Goal: Task Accomplishment & Management: Manage account settings

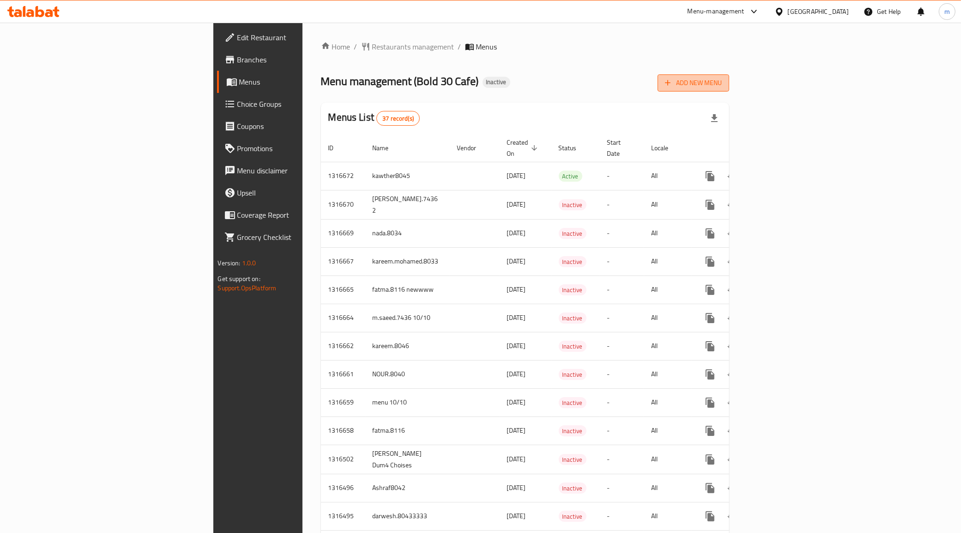
click at [722, 79] on span "Add New Menu" at bounding box center [693, 83] width 57 height 12
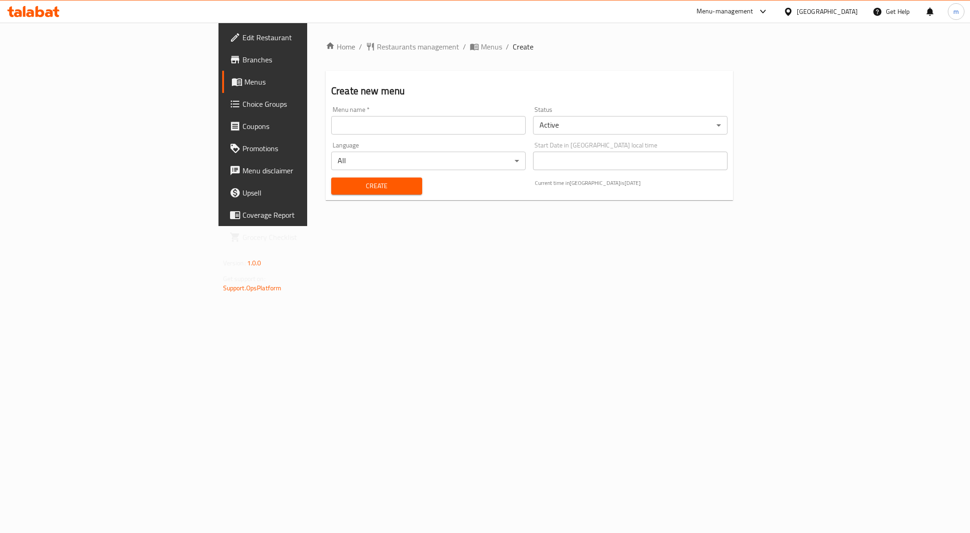
click at [351, 133] on input "text" at bounding box center [428, 125] width 194 height 18
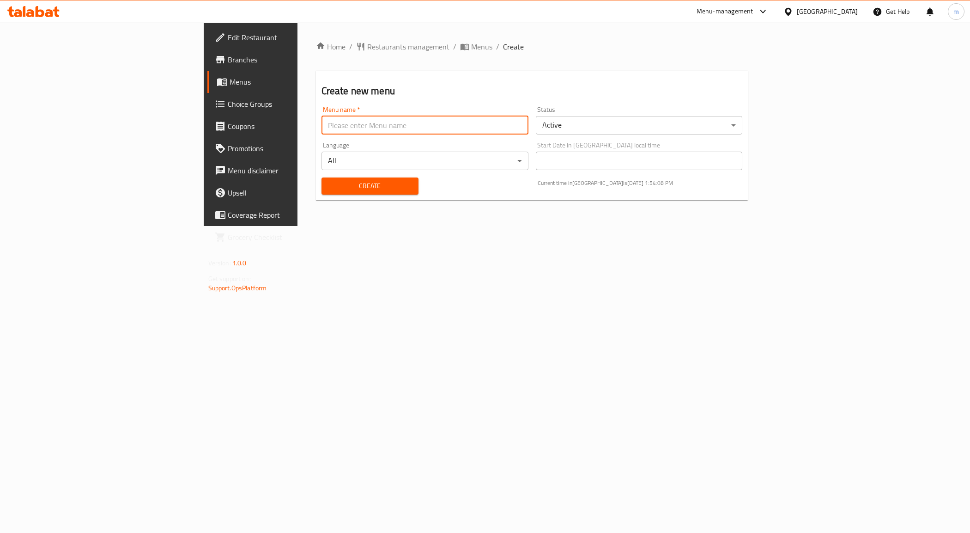
click at [334, 127] on input "text" at bounding box center [425, 125] width 207 height 18
drag, startPoint x: 319, startPoint y: 128, endPoint x: 274, endPoint y: 130, distance: 45.3
click at [322, 130] on input "Mahmoud Ahmed Mahdy live Task 1" at bounding box center [425, 125] width 207 height 18
type input "[PERSON_NAME] DUM5"
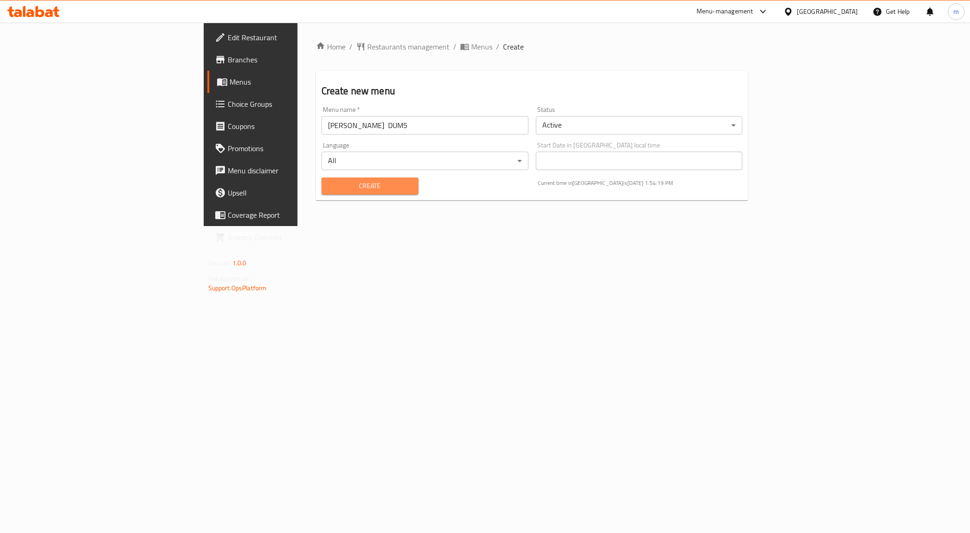
click at [329, 186] on span "Create" at bounding box center [370, 186] width 82 height 12
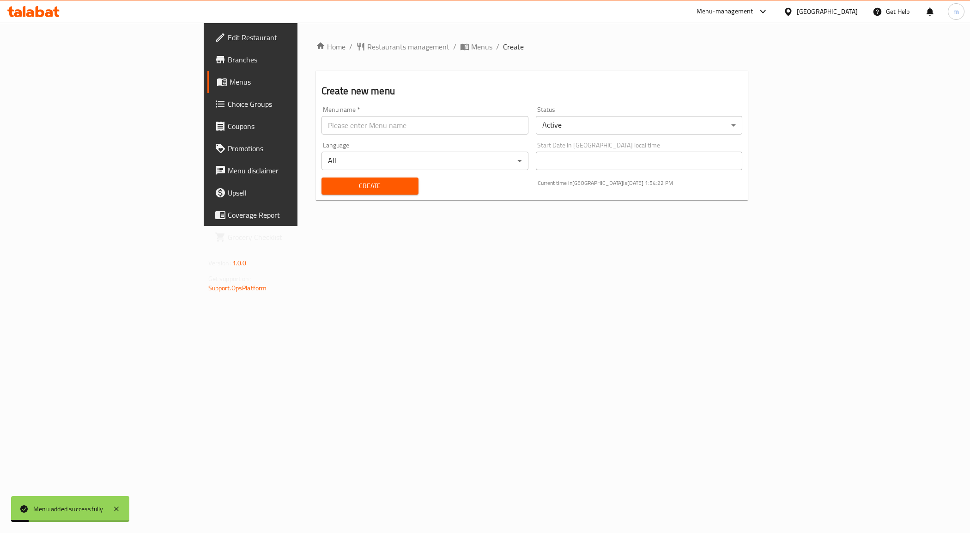
click at [230, 81] on span "Menus" at bounding box center [294, 81] width 129 height 11
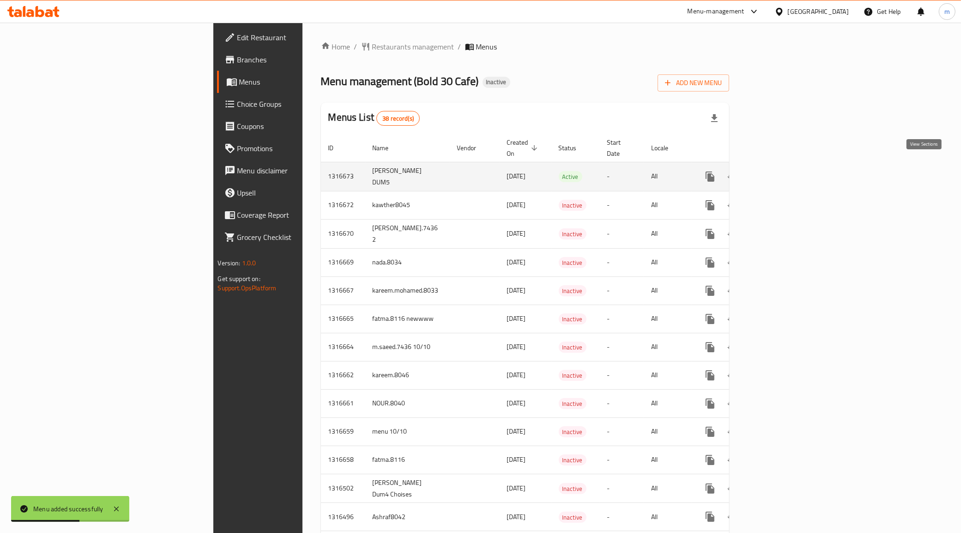
click at [783, 172] on icon "enhanced table" at bounding box center [777, 176] width 11 height 11
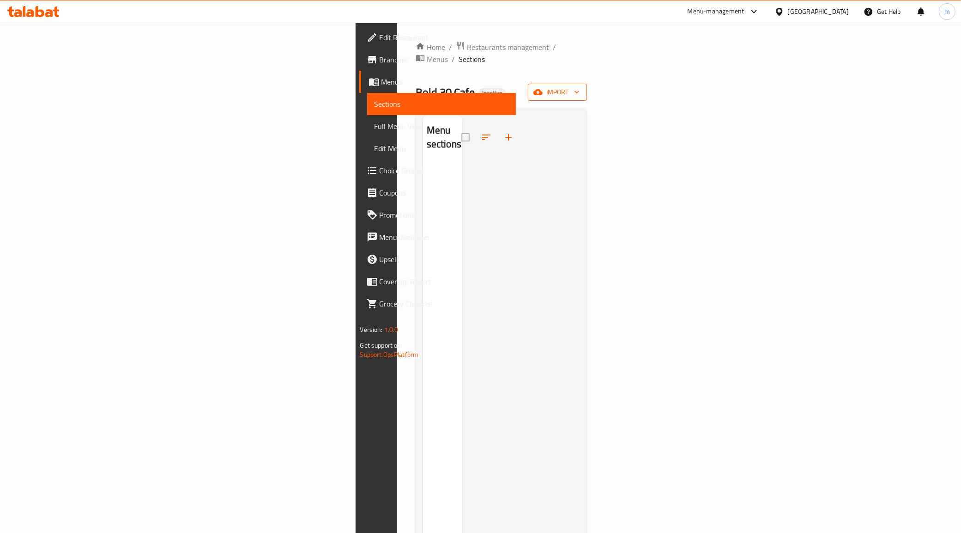
click at [580, 86] on span "import" at bounding box center [557, 92] width 44 height 12
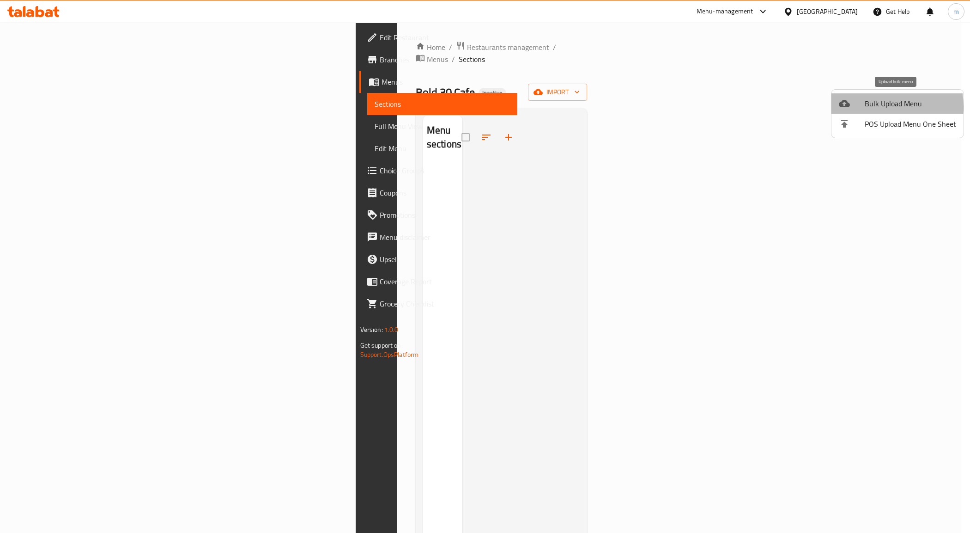
click at [867, 107] on span "Bulk Upload Menu" at bounding box center [910, 103] width 91 height 11
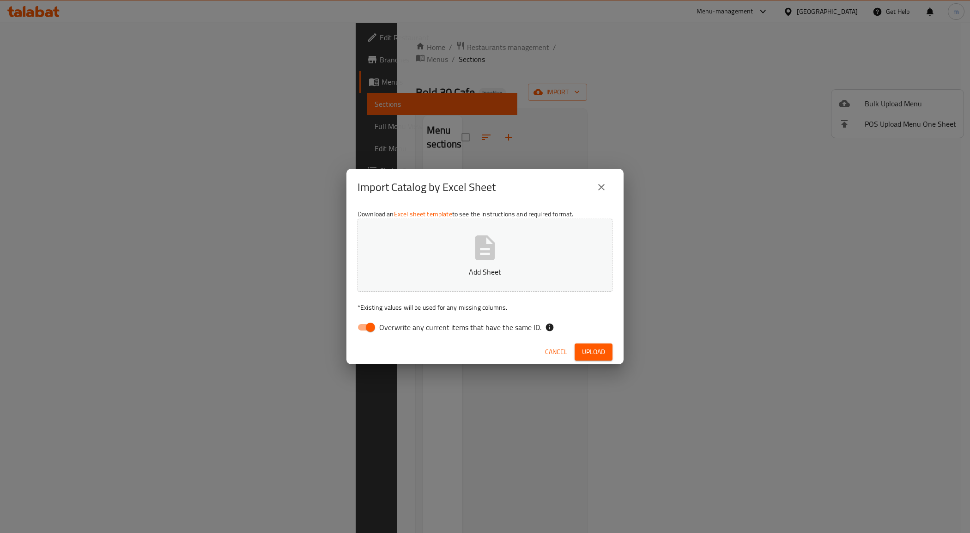
click at [372, 329] on input "Overwrite any current items that have the same ID." at bounding box center [370, 327] width 53 height 18
checkbox input "false"
click at [458, 262] on button "Add Sheet" at bounding box center [485, 255] width 255 height 73
click at [601, 356] on span "Upload" at bounding box center [593, 352] width 23 height 12
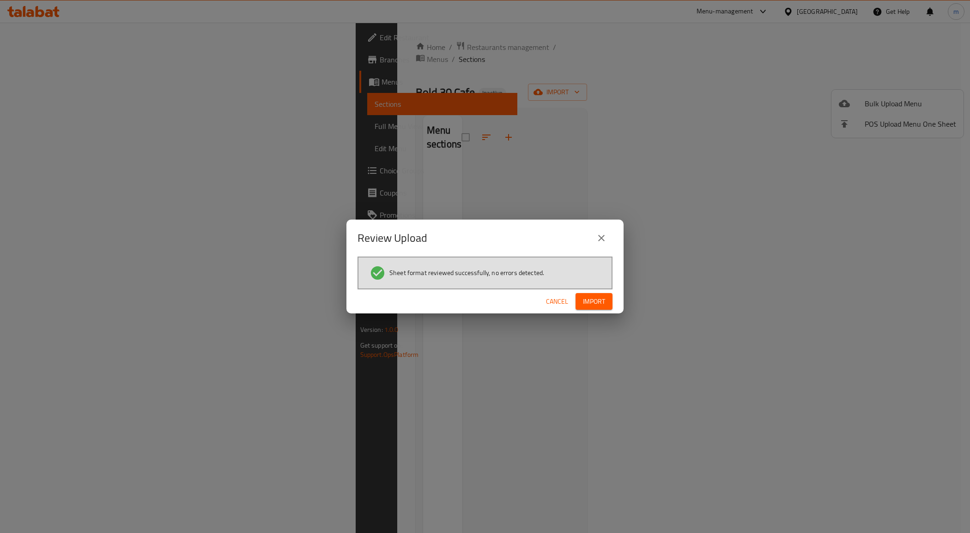
click at [601, 297] on span "Import" at bounding box center [594, 302] width 22 height 12
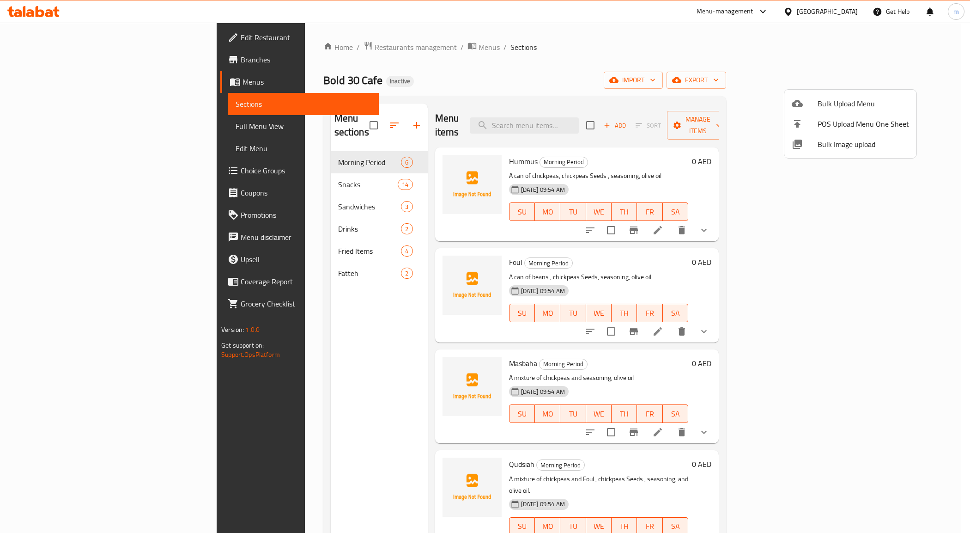
click at [250, 151] on div at bounding box center [485, 266] width 970 height 533
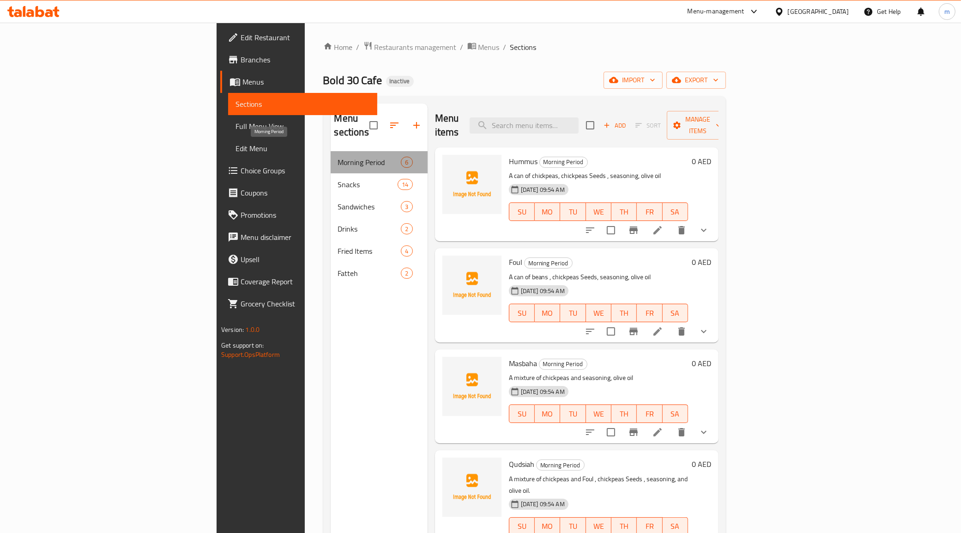
click at [338, 157] on span "Morning Period" at bounding box center [369, 162] width 63 height 11
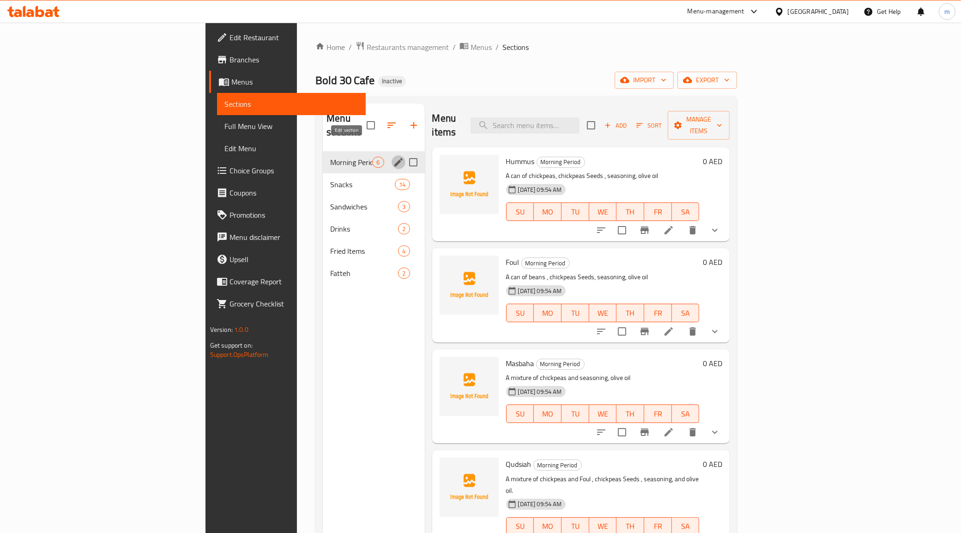
click at [395, 158] on icon "edit" at bounding box center [399, 162] width 8 height 8
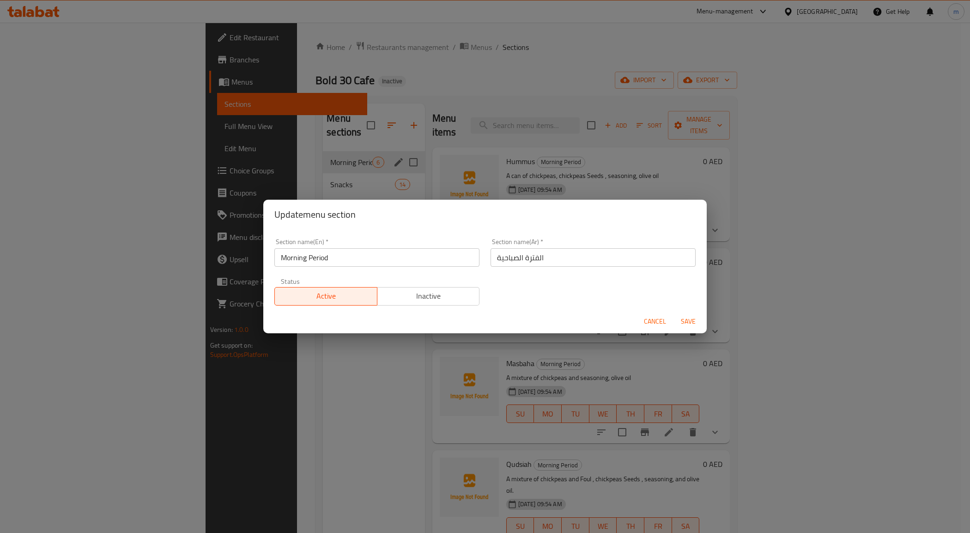
click at [306, 379] on div "Update menu section Section name(En)   * Morning Period Section name(En) * Sect…" at bounding box center [485, 266] width 970 height 533
click at [649, 320] on span "Cancel" at bounding box center [655, 322] width 22 height 12
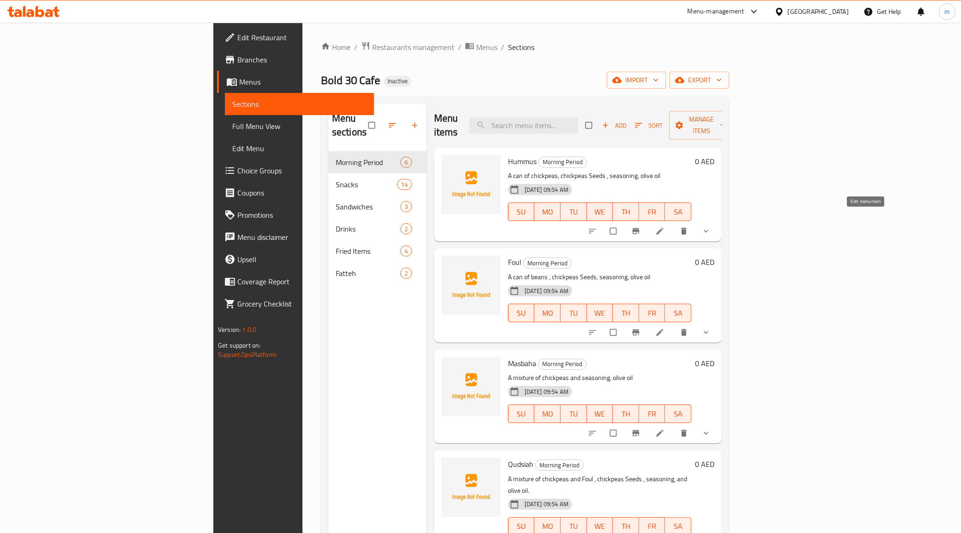
click at [665, 226] on icon at bounding box center [660, 230] width 9 height 9
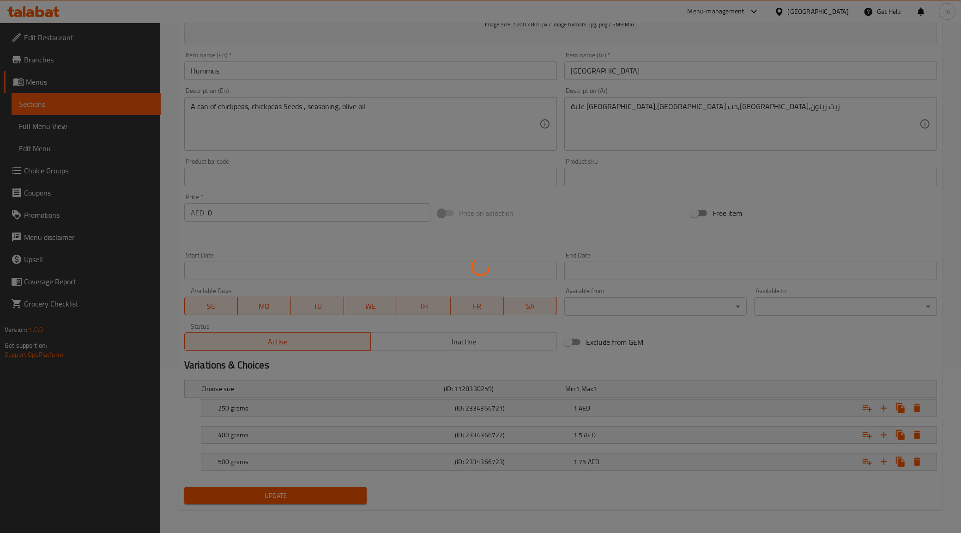
scroll to position [168, 0]
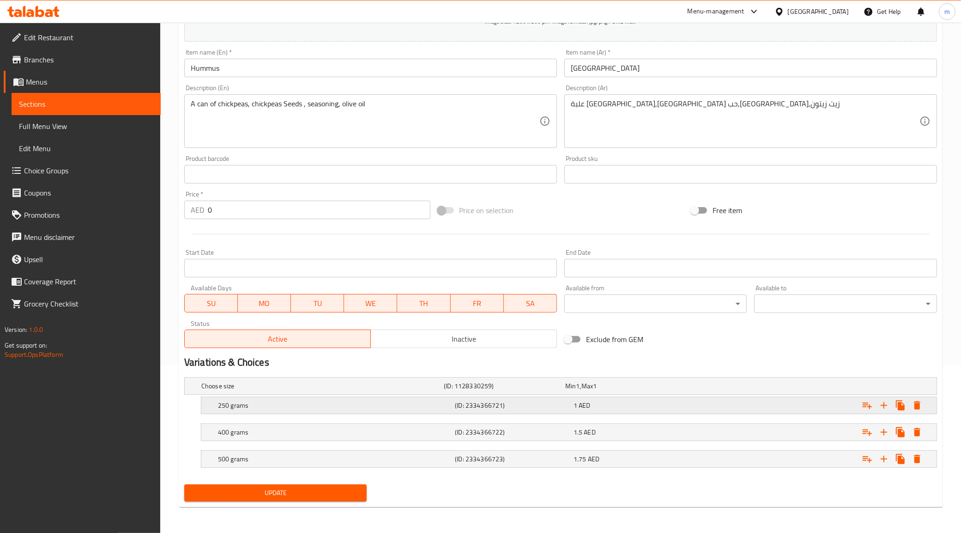
click at [632, 401] on div "1 AED" at bounding box center [631, 405] width 115 height 9
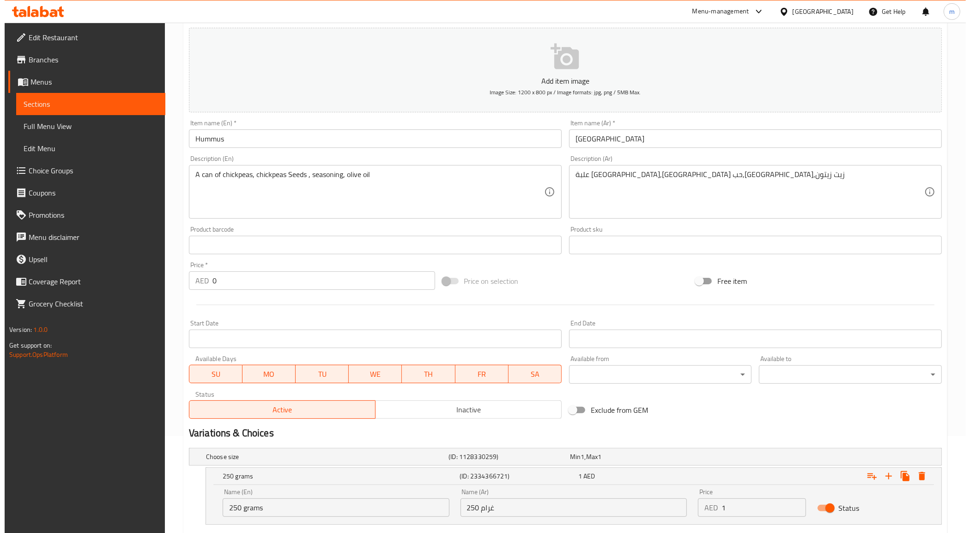
scroll to position [91, 0]
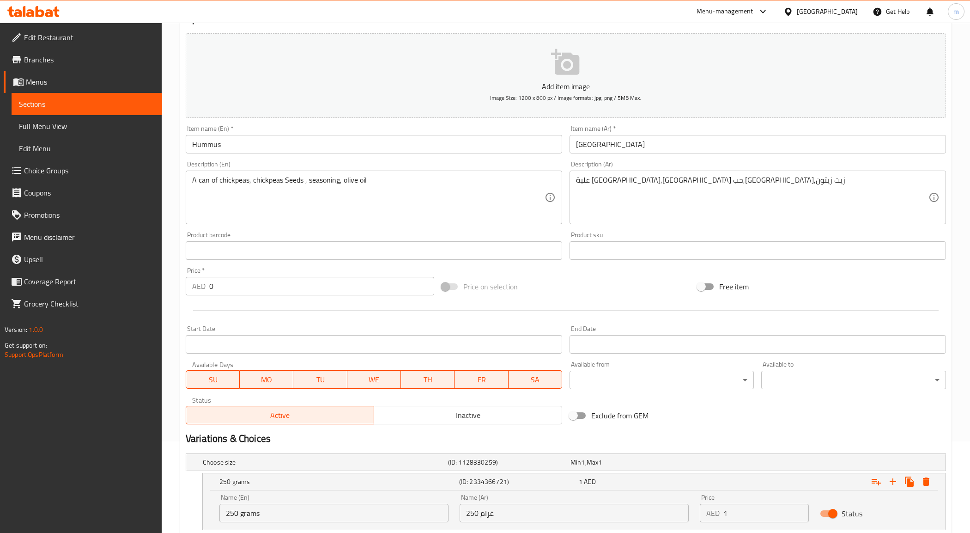
click at [638, 379] on body "​ Menu-management United Arab Emirates Get Help m Edit Restaurant Branches Menu…" at bounding box center [485, 186] width 970 height 510
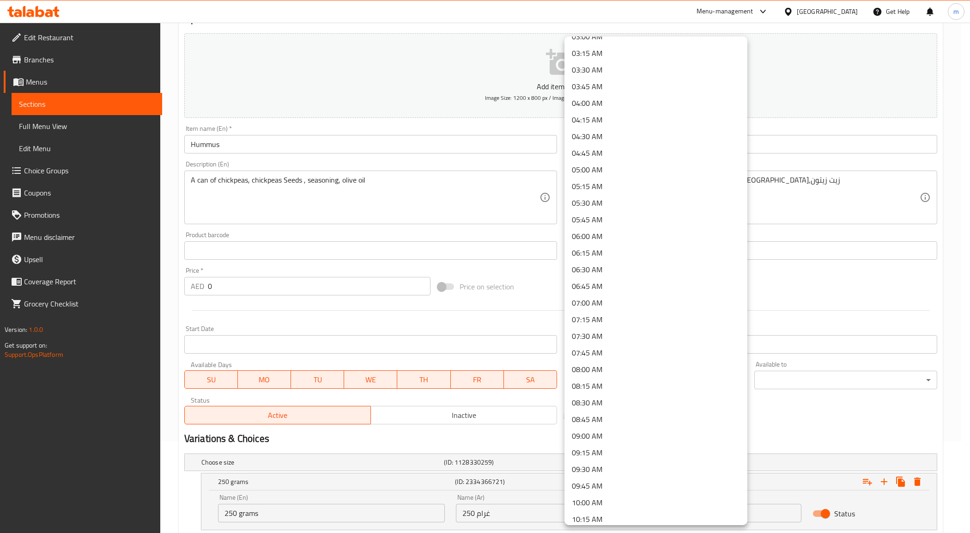
scroll to position [231, 0]
click at [606, 417] on li "09:00 AM" at bounding box center [656, 416] width 183 height 17
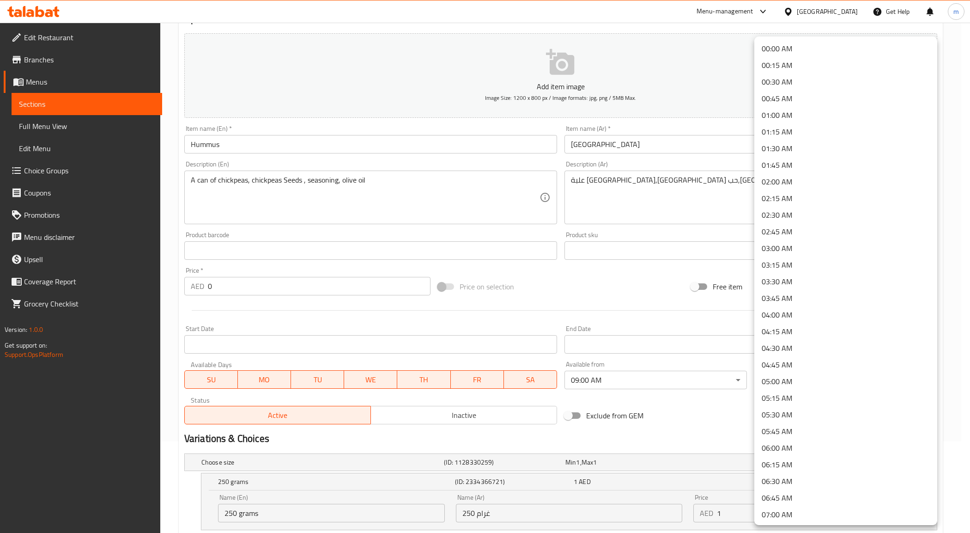
click at [798, 373] on body "​ Menu-management United Arab Emirates Get Help m Edit Restaurant Branches Menu…" at bounding box center [485, 186] width 970 height 510
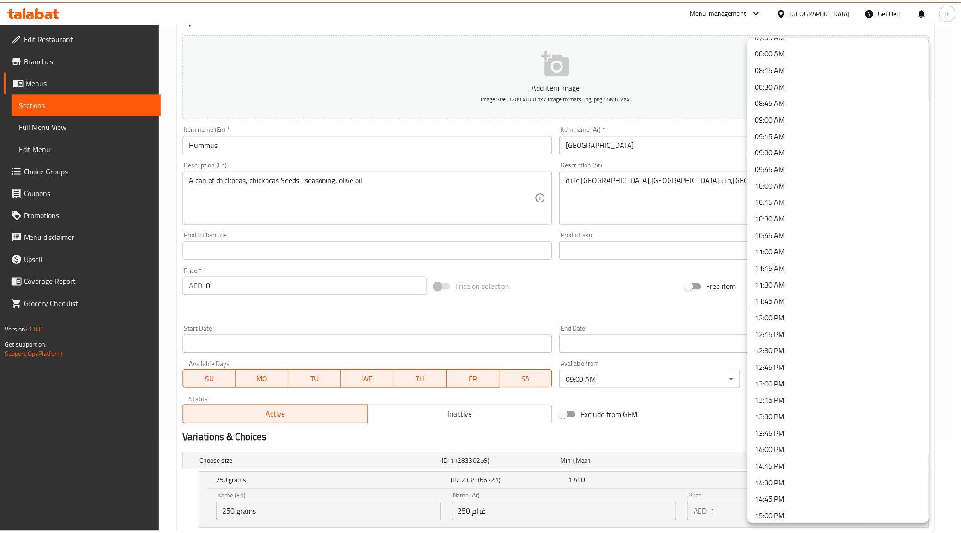
scroll to position [520, 0]
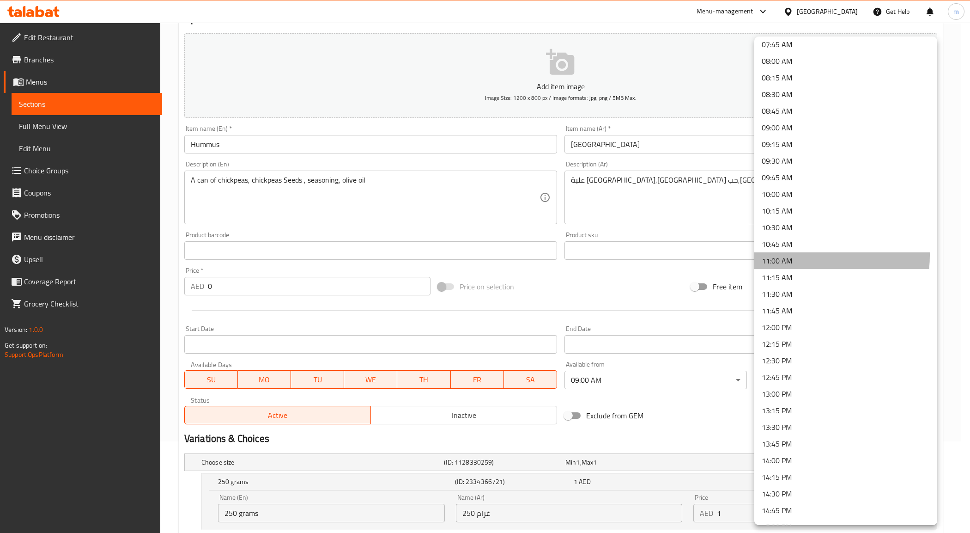
click at [807, 255] on li "11:00 AM" at bounding box center [845, 260] width 183 height 17
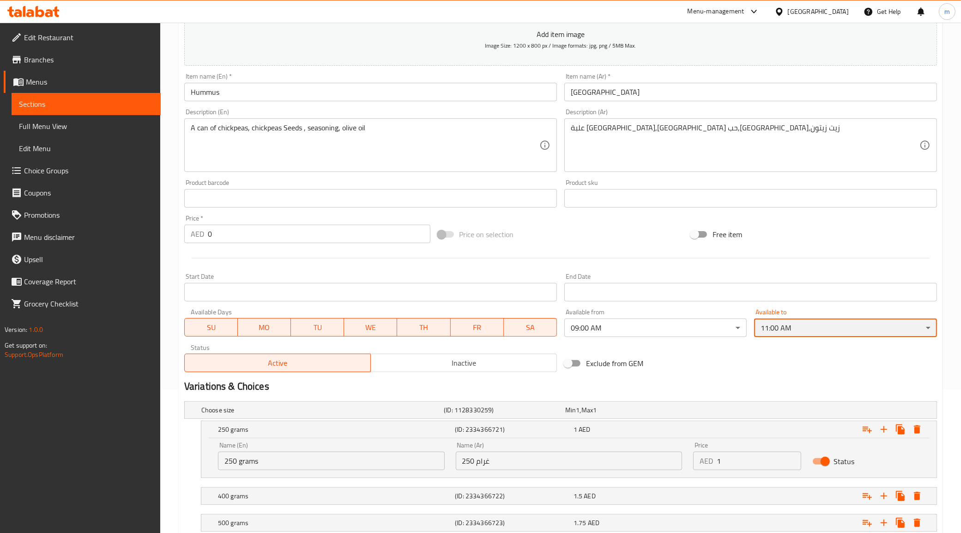
scroll to position [207, 0]
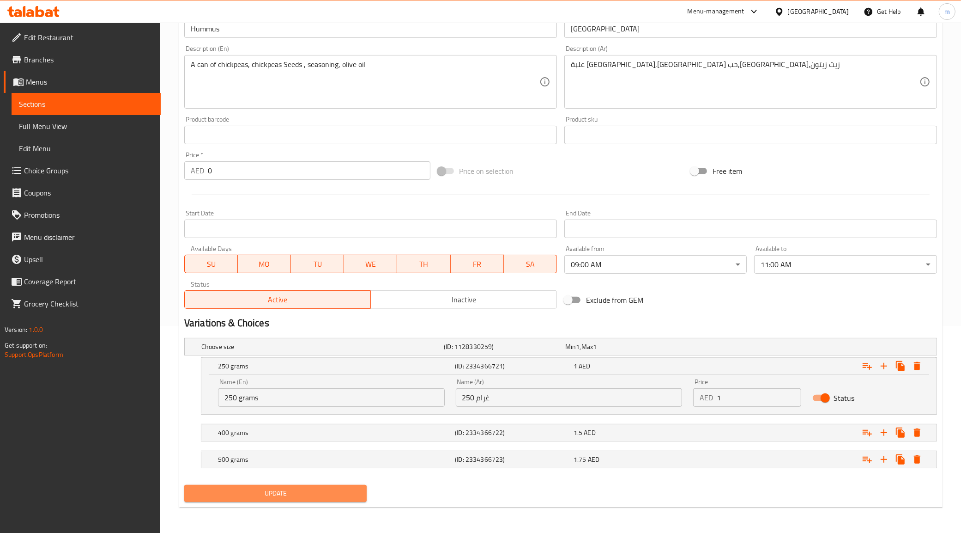
click at [359, 494] on button "Update" at bounding box center [275, 493] width 183 height 17
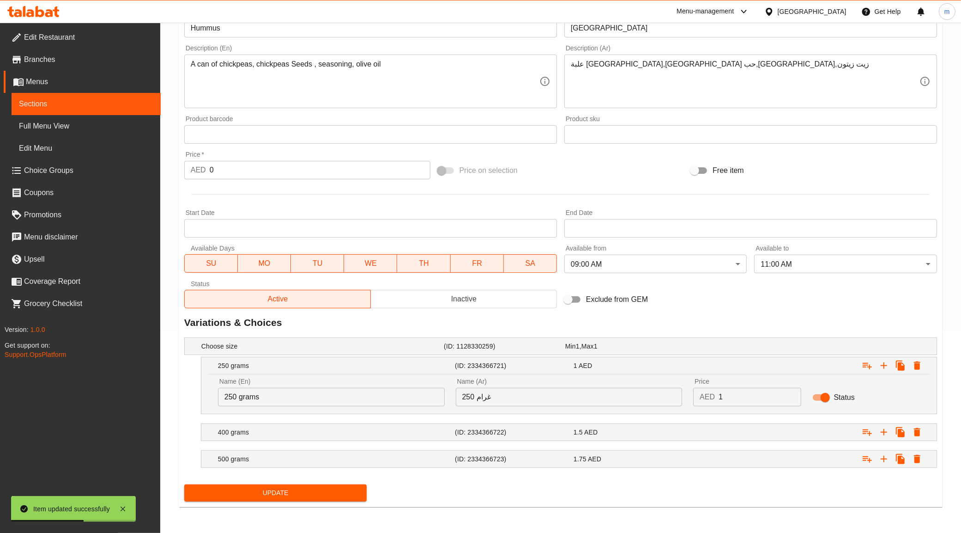
scroll to position [202, 0]
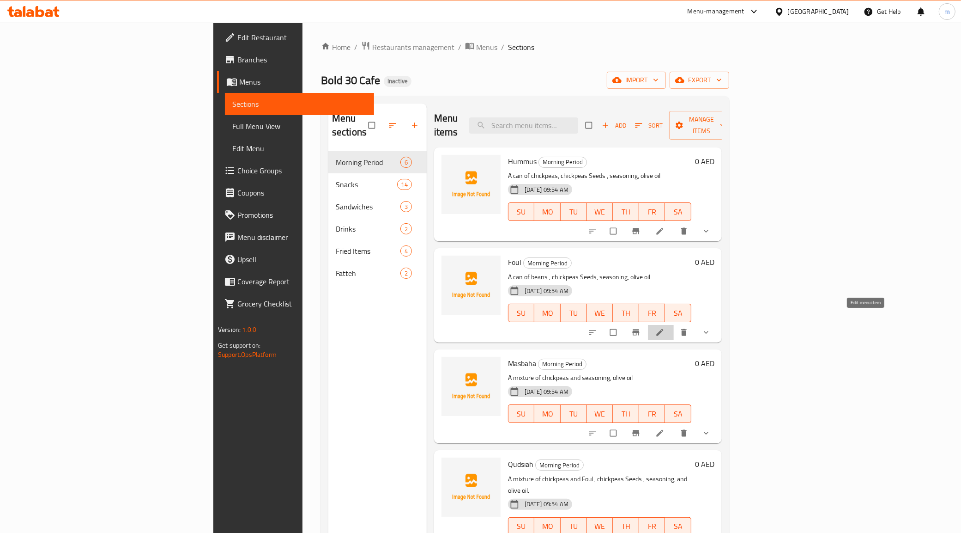
click at [665, 328] on icon at bounding box center [660, 332] width 9 height 9
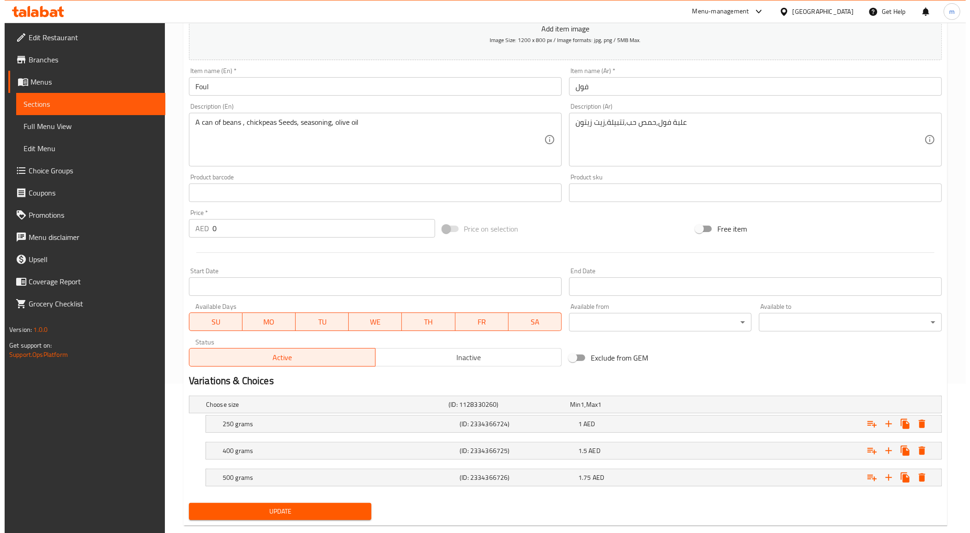
scroll to position [168, 0]
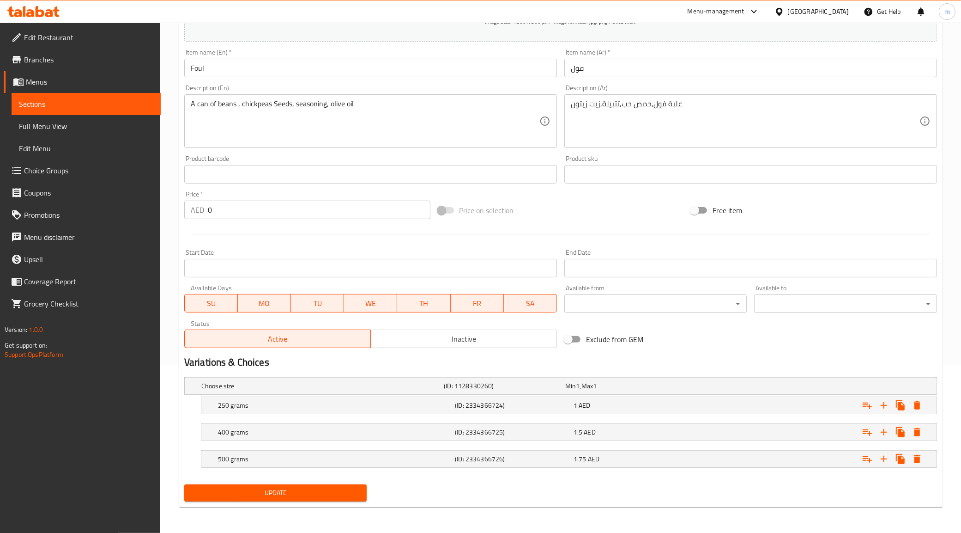
click at [726, 302] on body "​ Menu-management United Arab Emirates Get Help m Edit Restaurant Branches Menu…" at bounding box center [480, 110] width 961 height 510
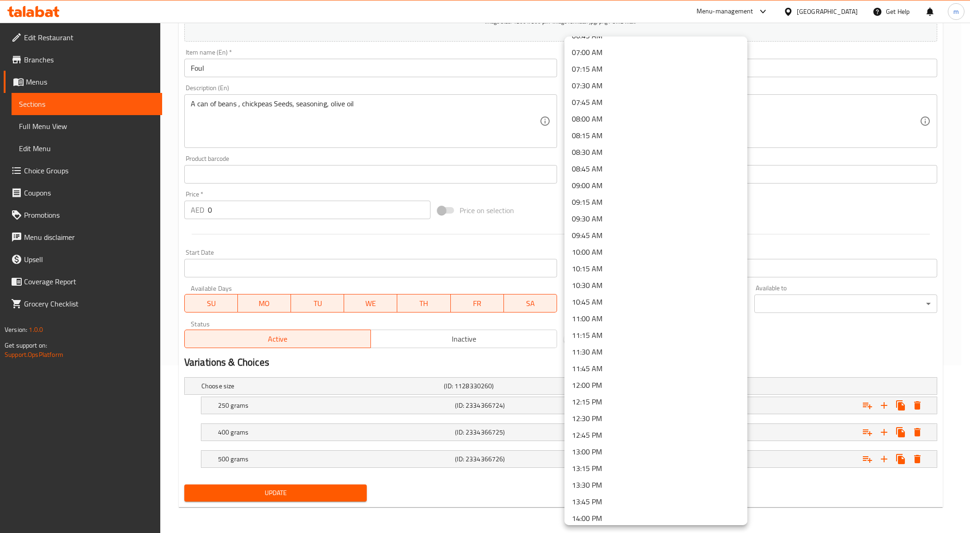
scroll to position [346, 0]
click at [617, 298] on li "09:00 AM" at bounding box center [656, 300] width 183 height 17
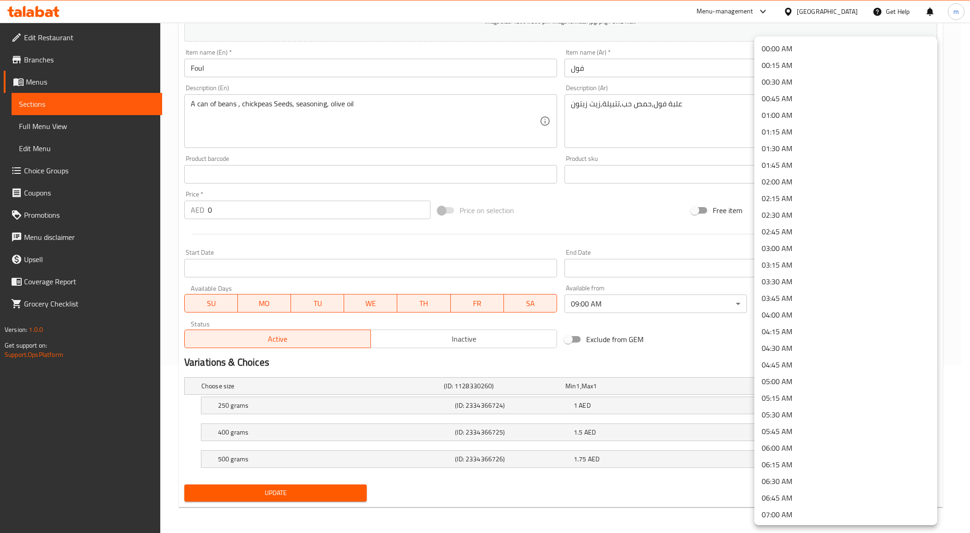
click at [796, 303] on body "​ Menu-management United Arab Emirates Get Help m Edit Restaurant Branches Menu…" at bounding box center [485, 110] width 970 height 510
click at [788, 435] on li "11:00 AM" at bounding box center [845, 433] width 183 height 17
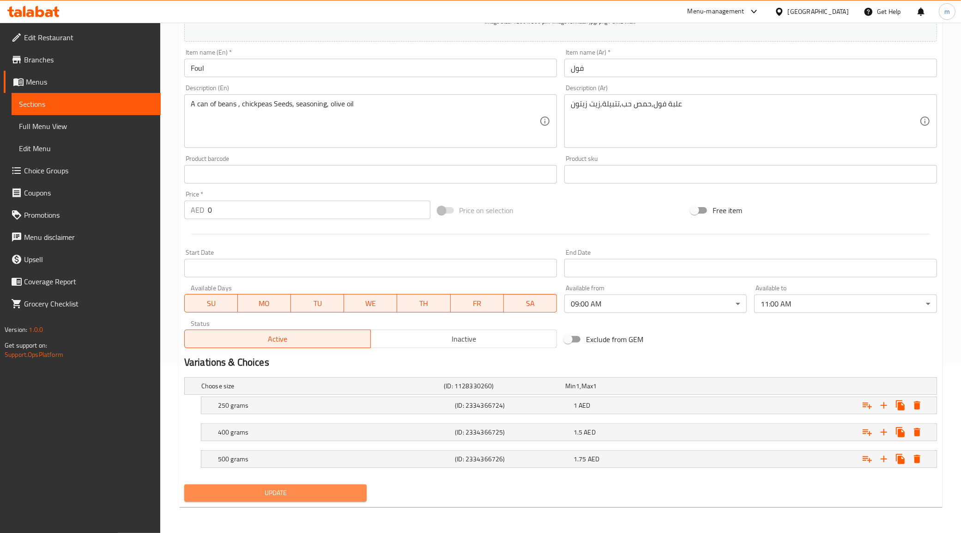
click at [316, 494] on span "Update" at bounding box center [276, 493] width 168 height 12
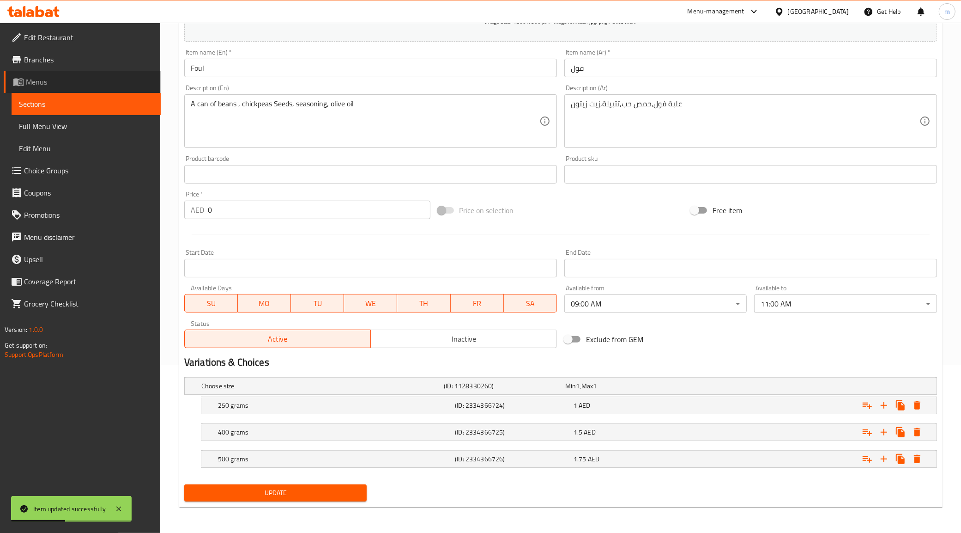
click at [35, 79] on span "Menus" at bounding box center [90, 81] width 128 height 11
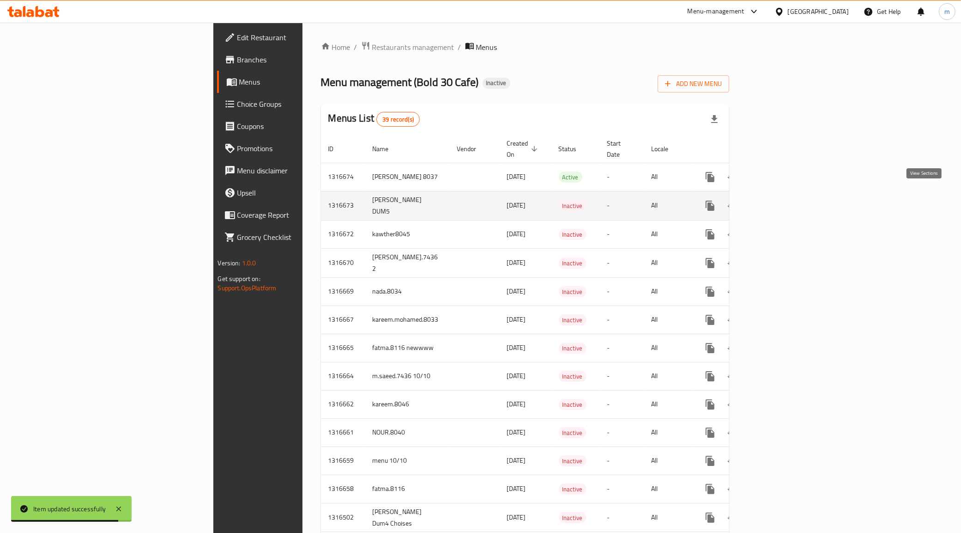
click at [781, 201] on icon "enhanced table" at bounding box center [777, 205] width 8 height 8
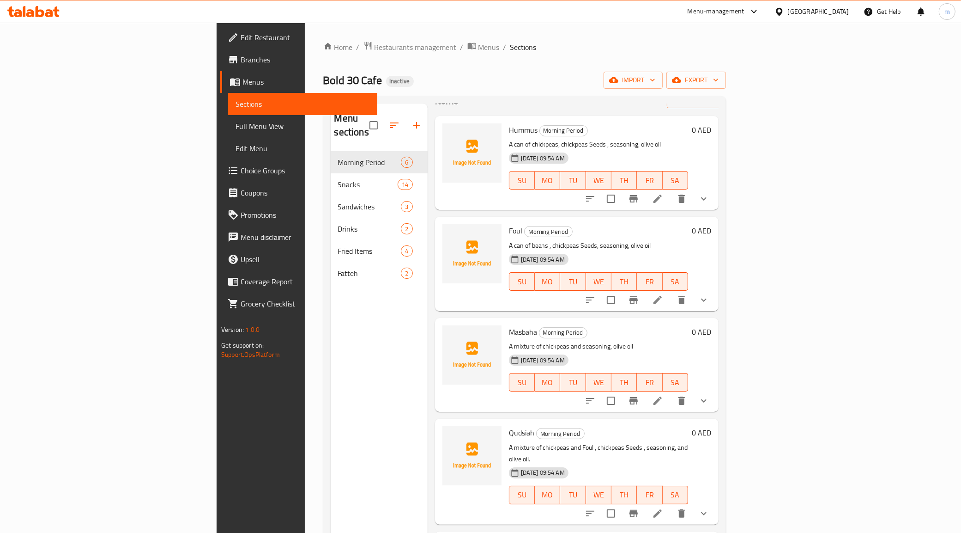
scroll to position [58, 0]
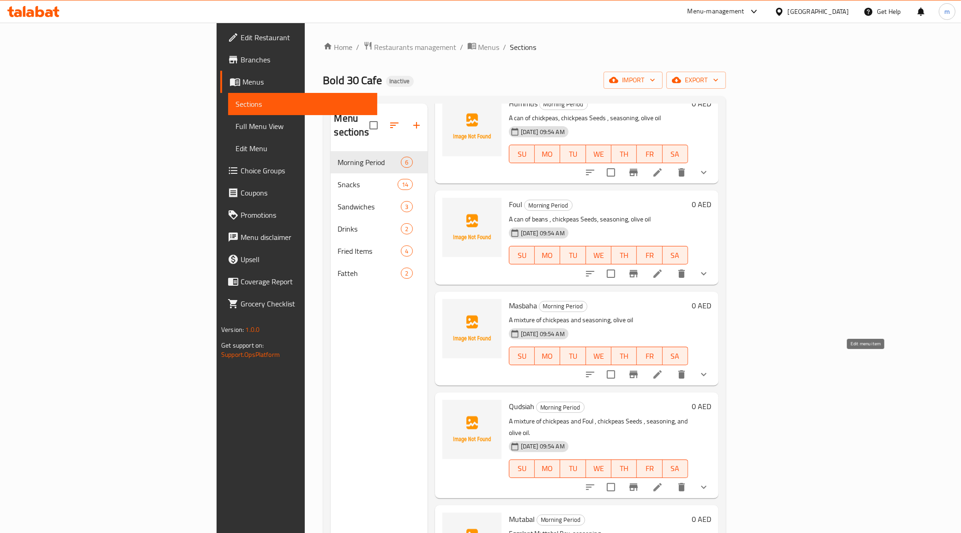
click at [662, 370] on icon at bounding box center [658, 374] width 8 height 8
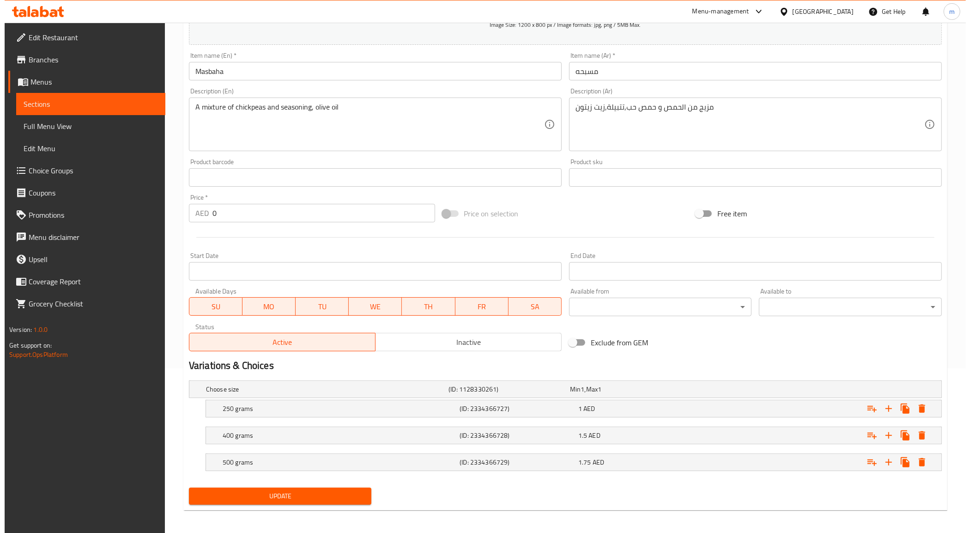
scroll to position [168, 0]
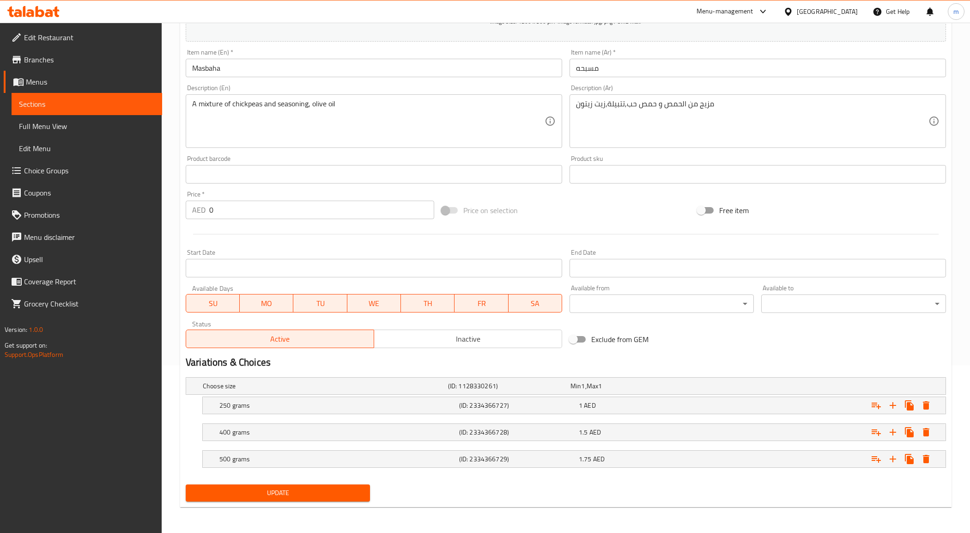
click at [693, 303] on body "​ Menu-management United Arab Emirates Get Help m Edit Restaurant Branches Menu…" at bounding box center [485, 110] width 970 height 510
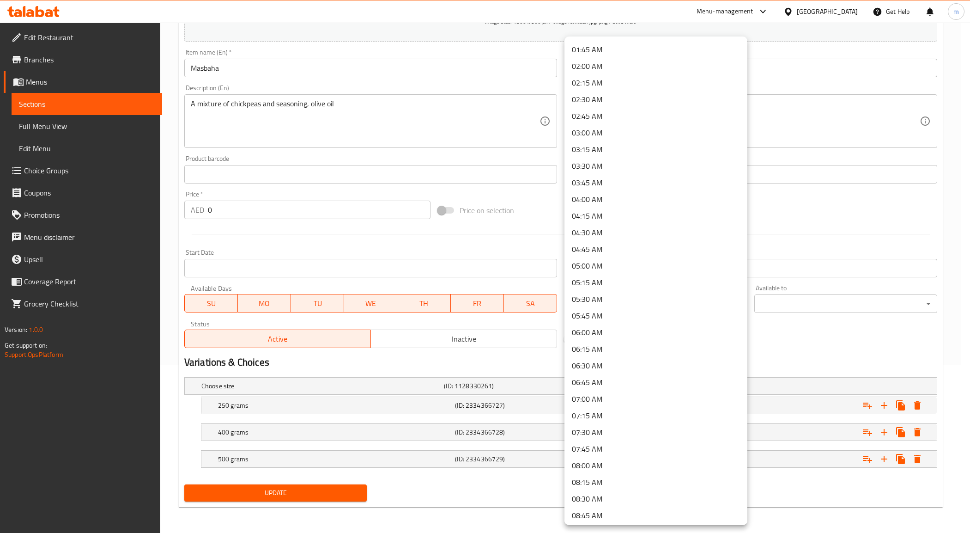
scroll to position [173, 0]
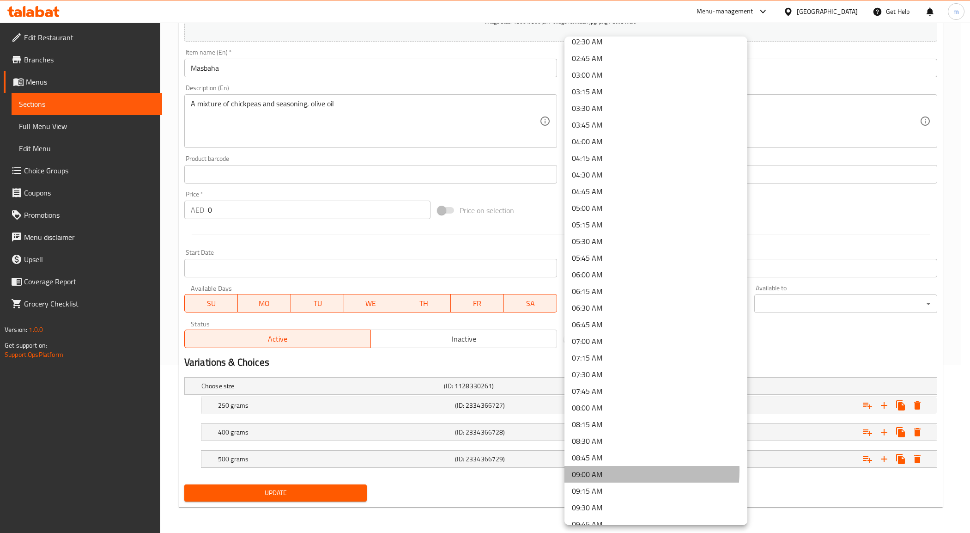
click at [601, 470] on li "09:00 AM" at bounding box center [656, 474] width 183 height 17
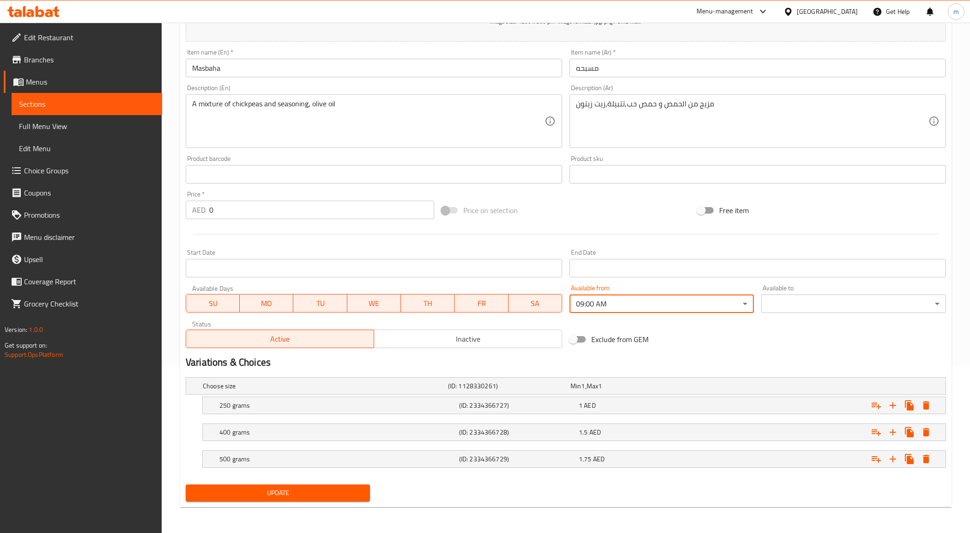
click at [812, 301] on body "​ Menu-management United Arab Emirates Get Help m Edit Restaurant Branches Menu…" at bounding box center [485, 110] width 970 height 510
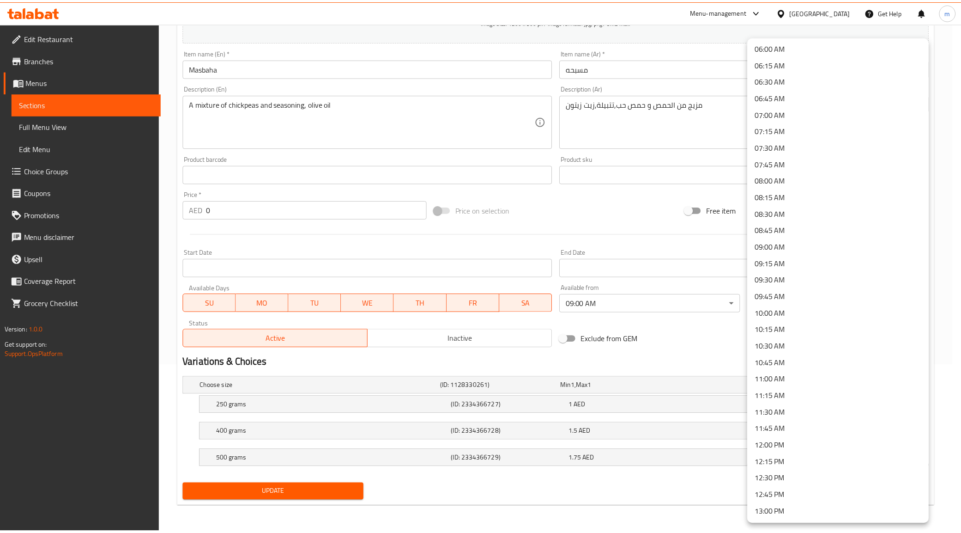
scroll to position [404, 0]
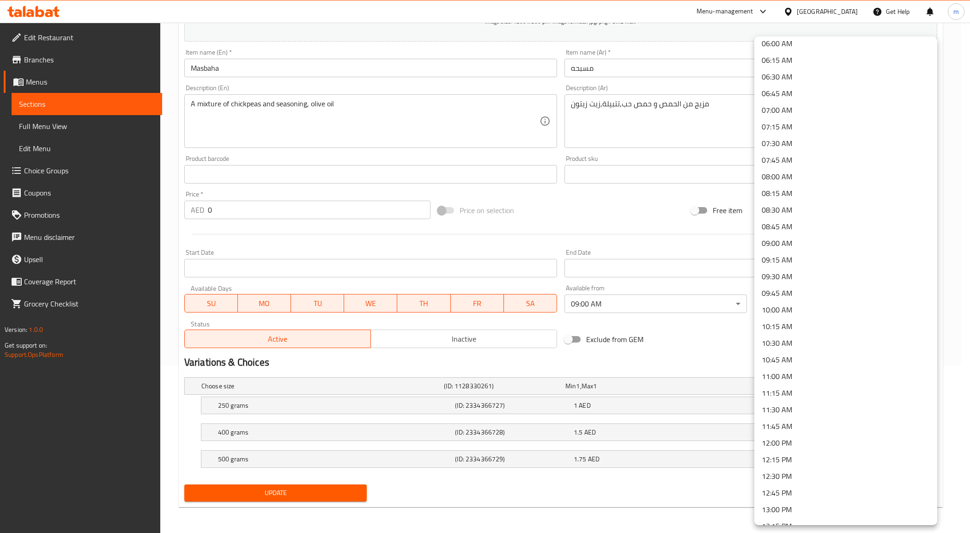
click at [786, 376] on li "11:00 AM" at bounding box center [845, 376] width 183 height 17
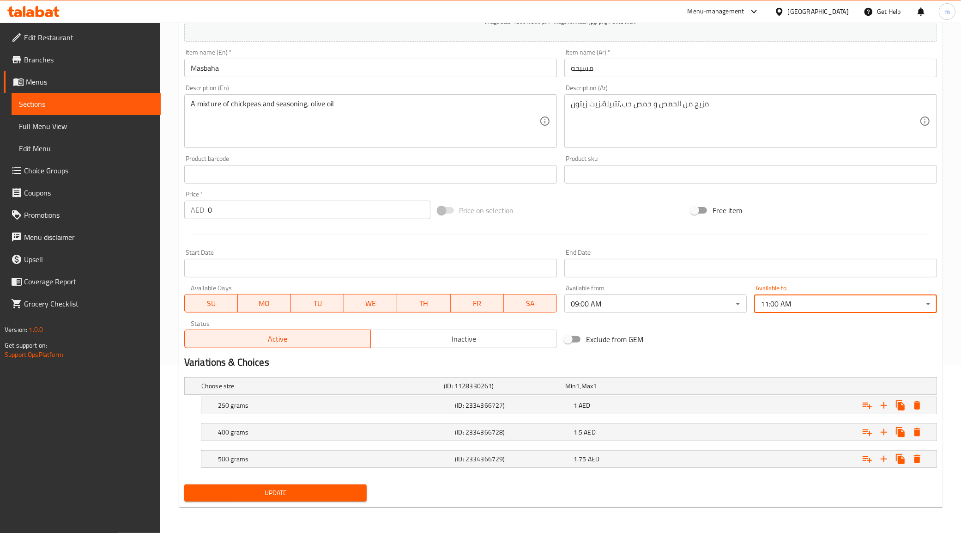
click at [363, 488] on button "Update" at bounding box center [275, 492] width 183 height 17
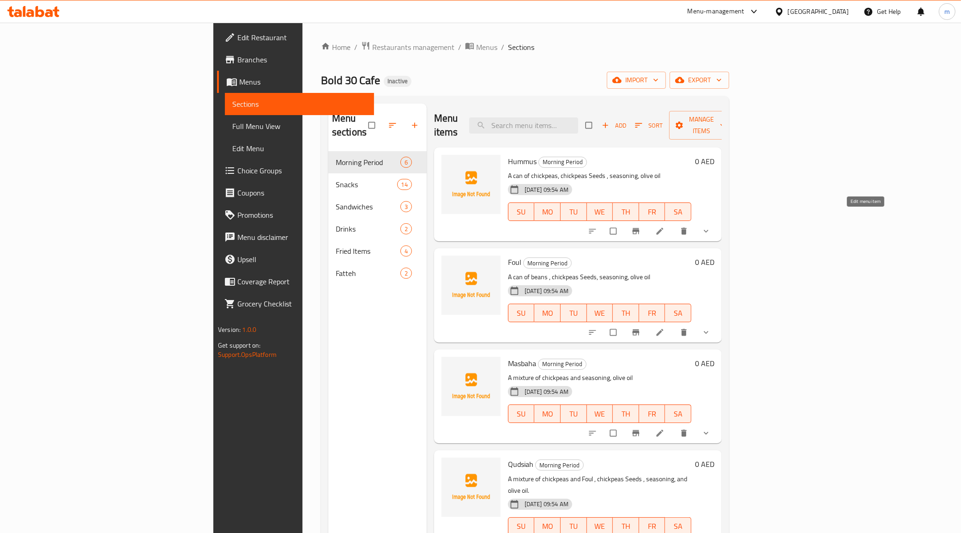
click at [665, 226] on icon at bounding box center [660, 230] width 9 height 9
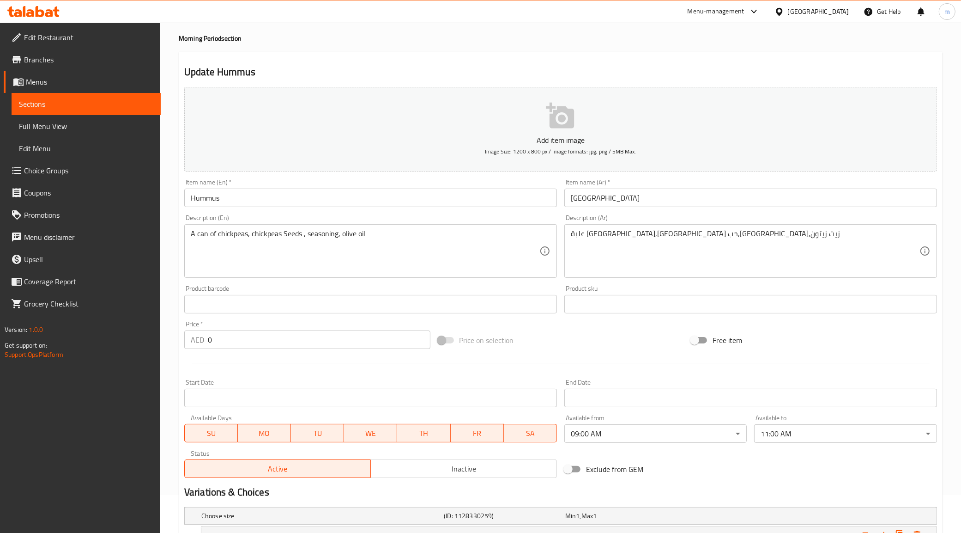
scroll to position [168, 0]
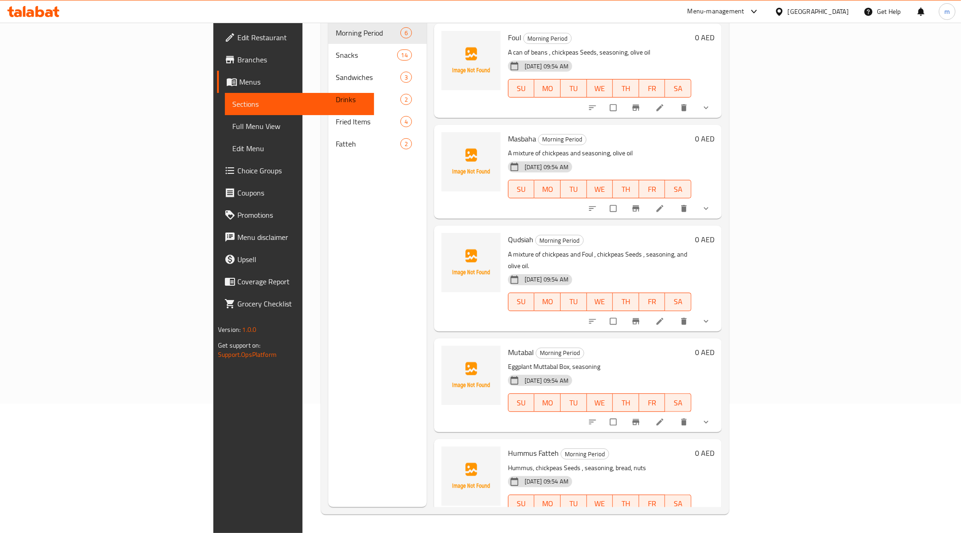
scroll to position [130, 0]
click at [665, 316] on icon at bounding box center [660, 320] width 9 height 9
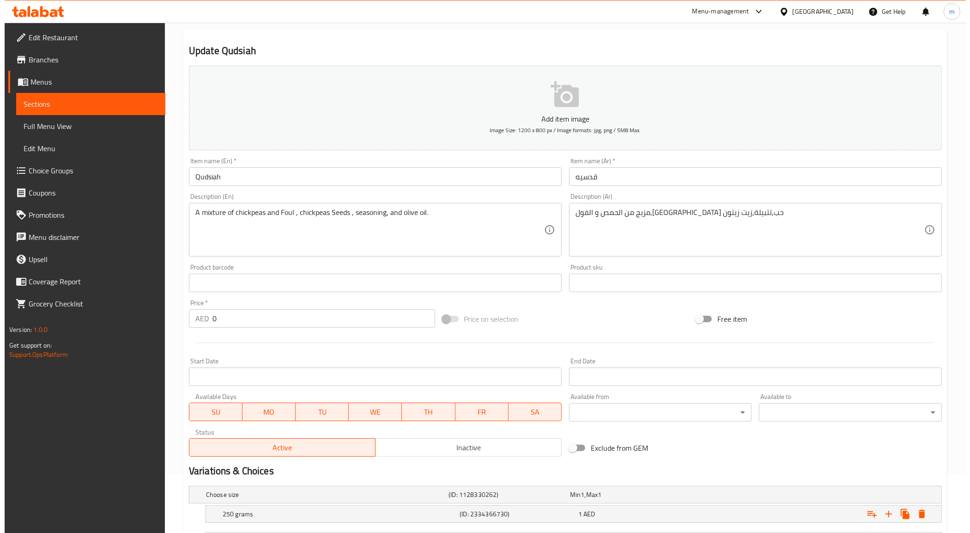
scroll to position [115, 0]
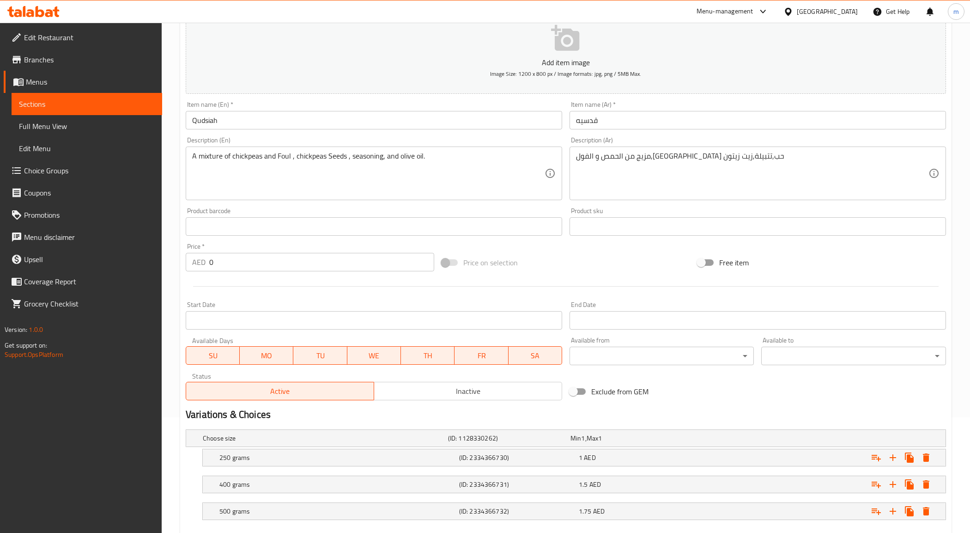
click at [650, 350] on body "​ Menu-management [GEOGRAPHIC_DATA] Get Help m Edit Restaurant Branches Menus S…" at bounding box center [485, 162] width 970 height 510
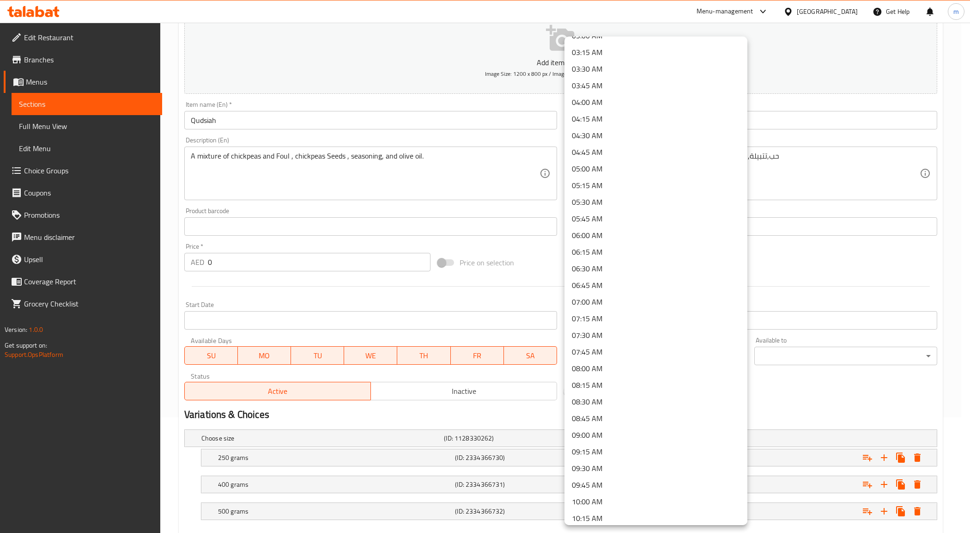
scroll to position [231, 0]
click at [604, 417] on li "09:00 AM" at bounding box center [656, 416] width 183 height 17
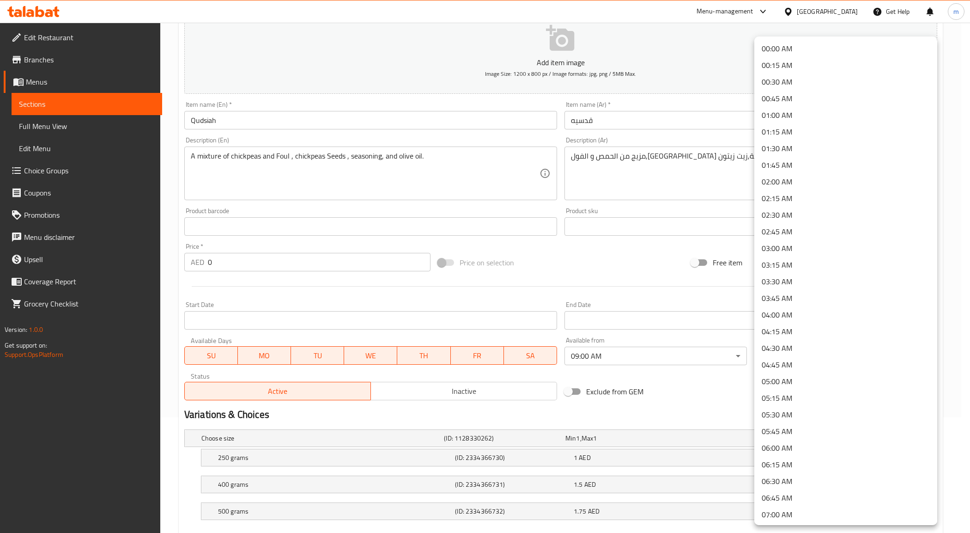
click at [774, 358] on body "​ Menu-management [GEOGRAPHIC_DATA] Get Help m Edit Restaurant Branches Menus S…" at bounding box center [485, 162] width 970 height 510
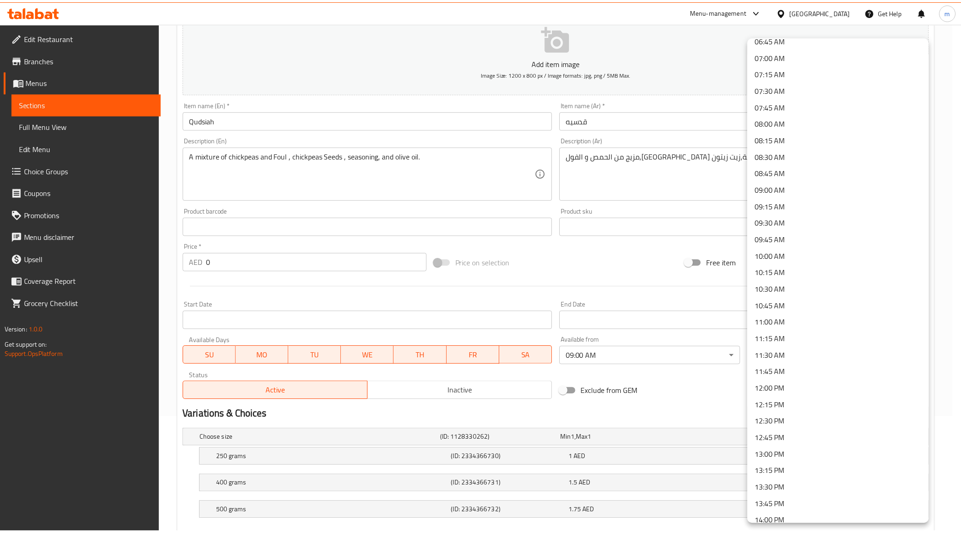
scroll to position [520, 0]
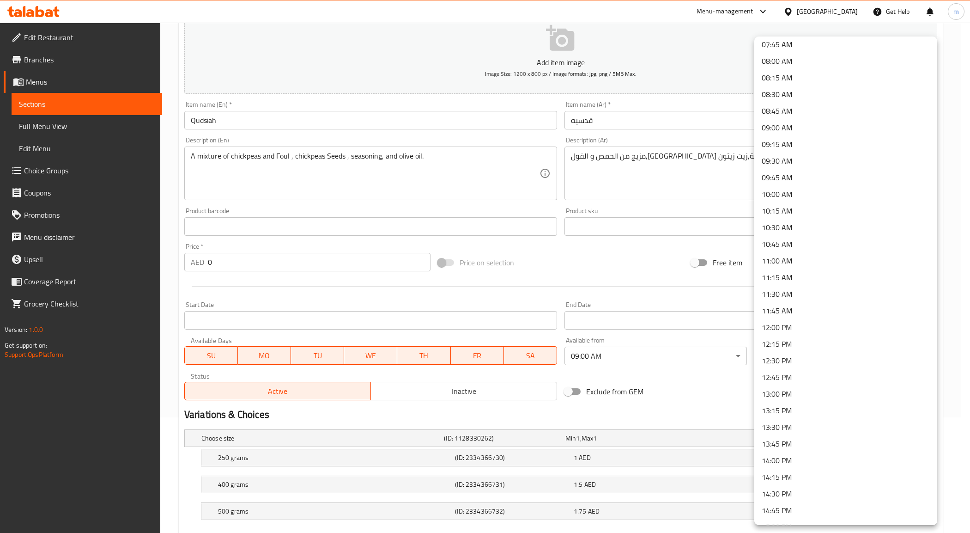
click at [784, 256] on li "11:00 AM" at bounding box center [845, 260] width 183 height 17
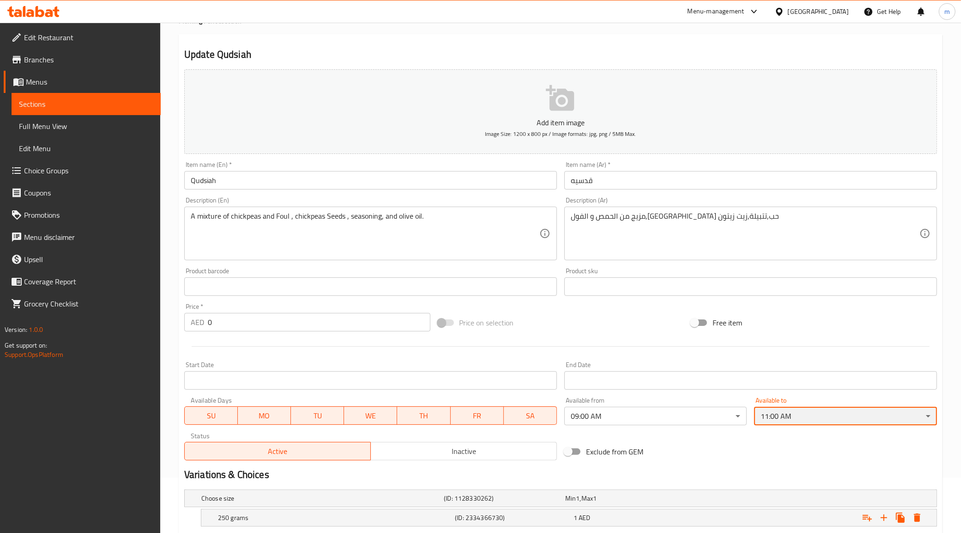
scroll to position [168, 0]
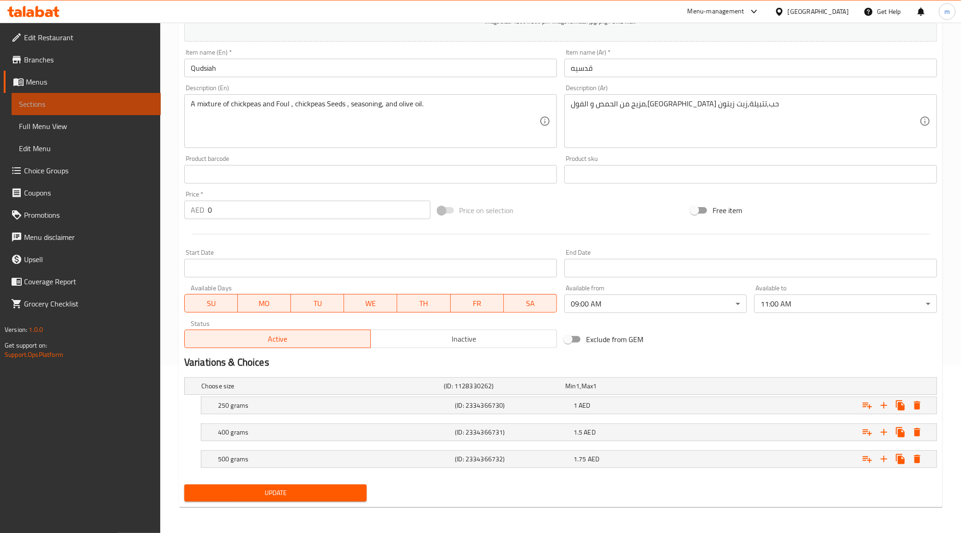
click at [67, 97] on link "Sections" at bounding box center [86, 104] width 149 height 22
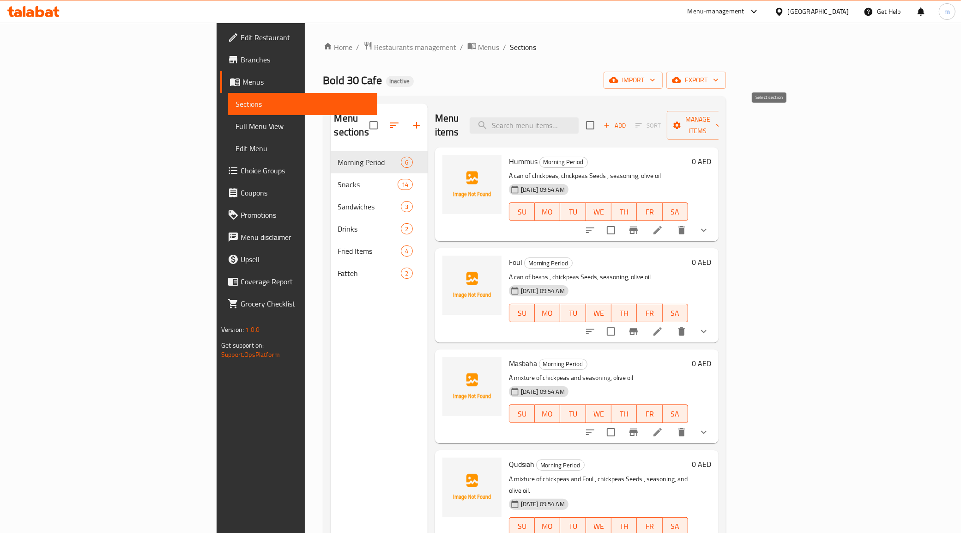
click at [600, 115] on input "checkbox" at bounding box center [590, 124] width 19 height 19
checkbox input "true"
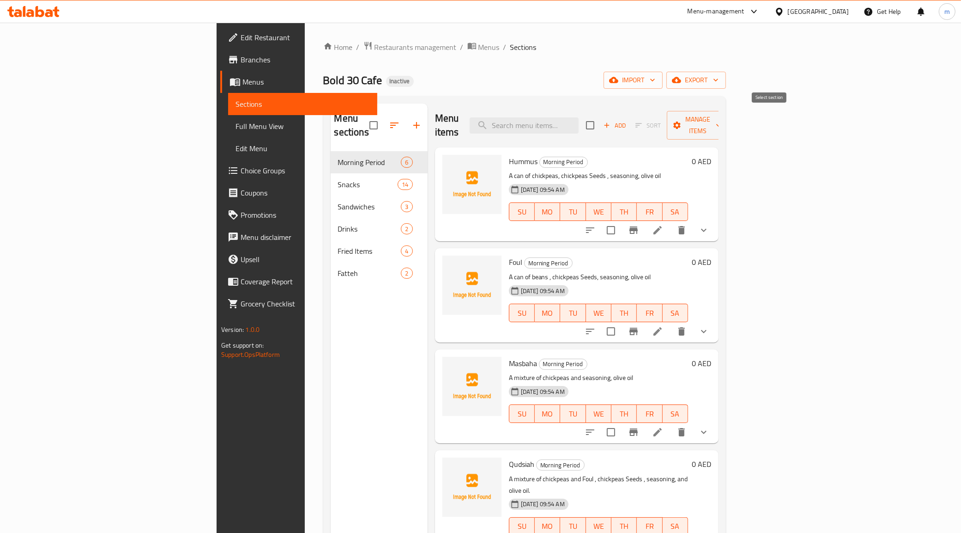
checkbox input "true"
click at [722, 121] on span "Manage items" at bounding box center [698, 125] width 47 height 23
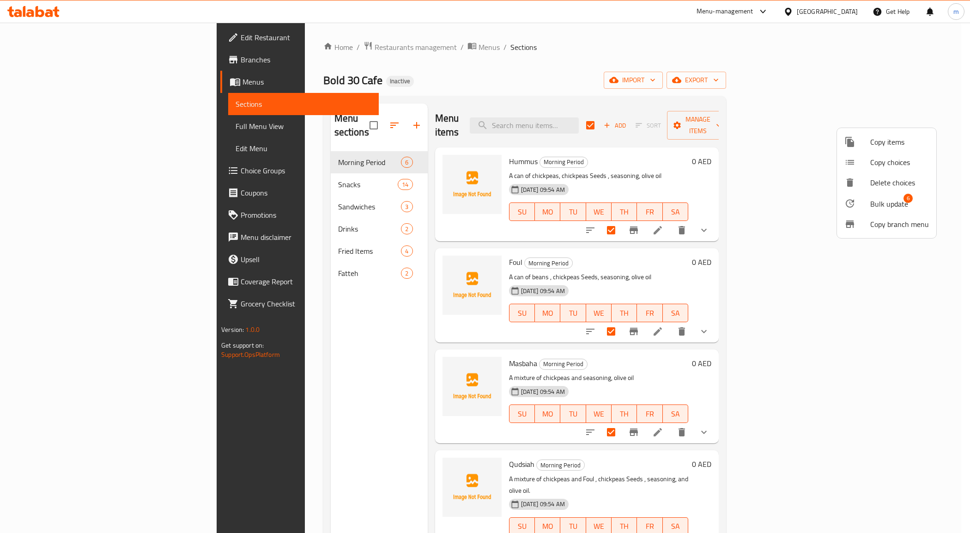
click at [863, 206] on div at bounding box center [858, 203] width 26 height 11
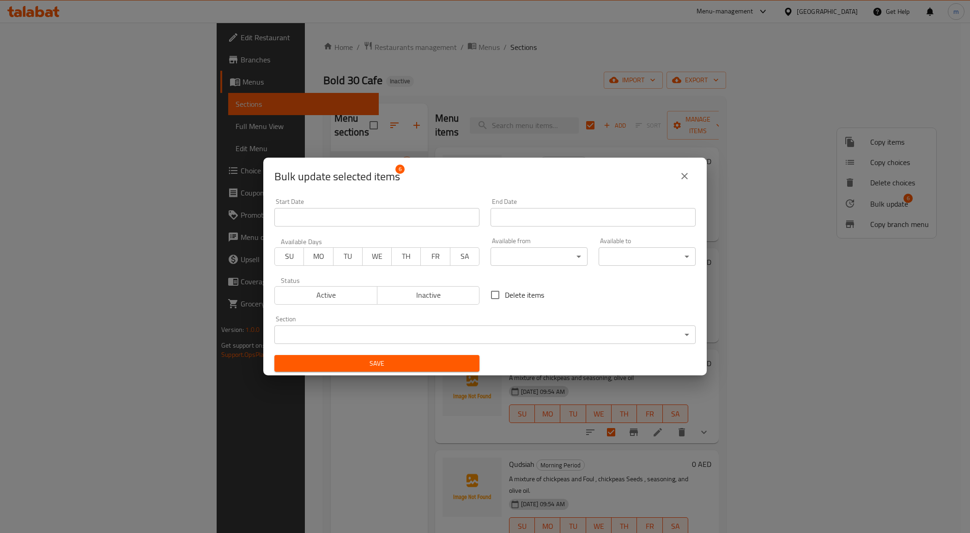
click at [563, 255] on body "​ Menu-management [GEOGRAPHIC_DATA] Get Help m Edit Restaurant Branches Menus S…" at bounding box center [485, 278] width 970 height 510
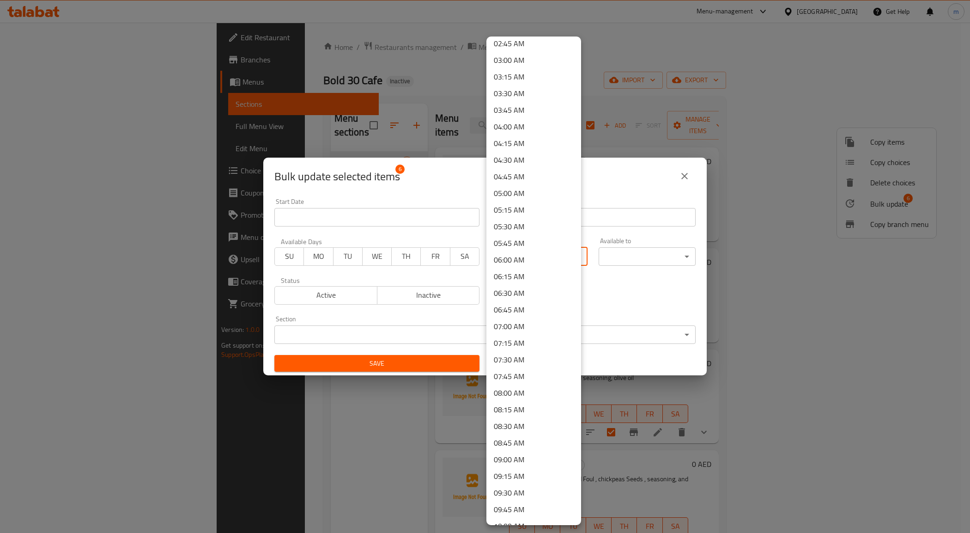
scroll to position [404, 0]
click at [518, 245] on li "09:00 AM" at bounding box center [533, 243] width 95 height 17
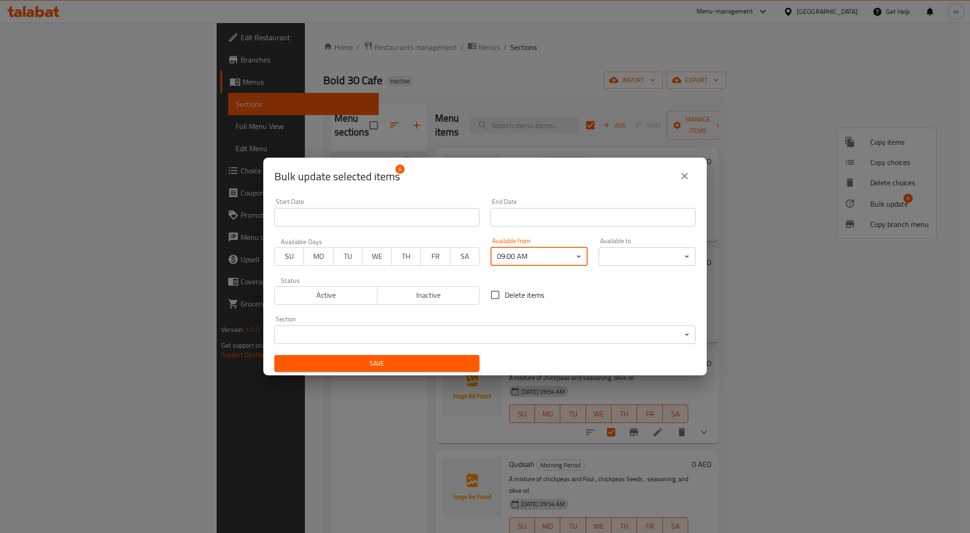
click at [652, 255] on body "​ Menu-management [GEOGRAPHIC_DATA] Get Help m Edit Restaurant Branches Menus S…" at bounding box center [485, 278] width 970 height 510
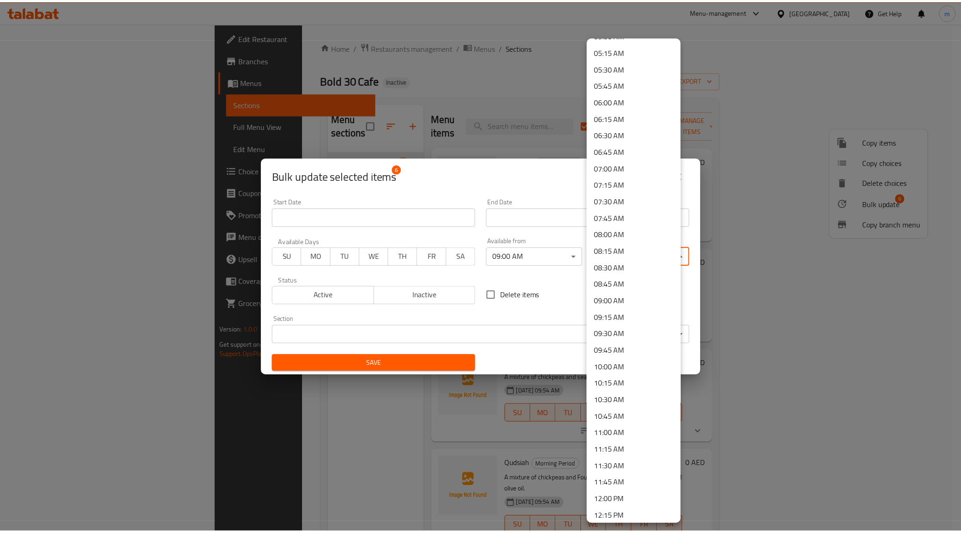
scroll to position [462, 0]
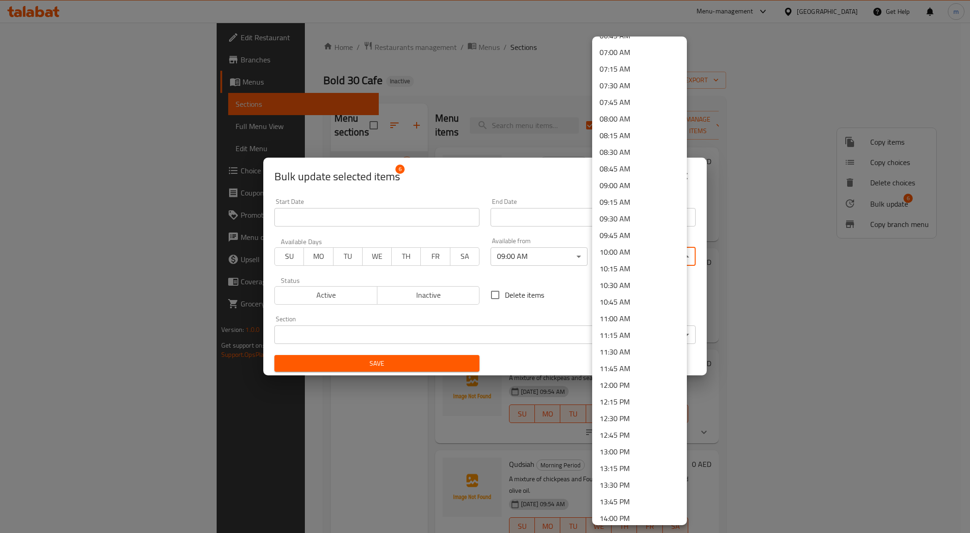
click at [638, 316] on li "11:00 AM" at bounding box center [639, 318] width 95 height 17
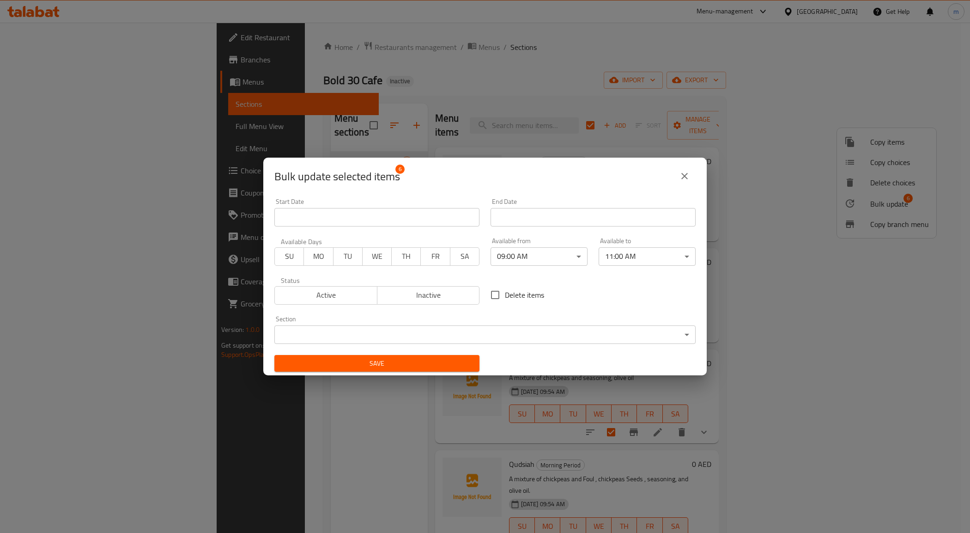
click at [427, 361] on span "Save" at bounding box center [377, 364] width 190 height 12
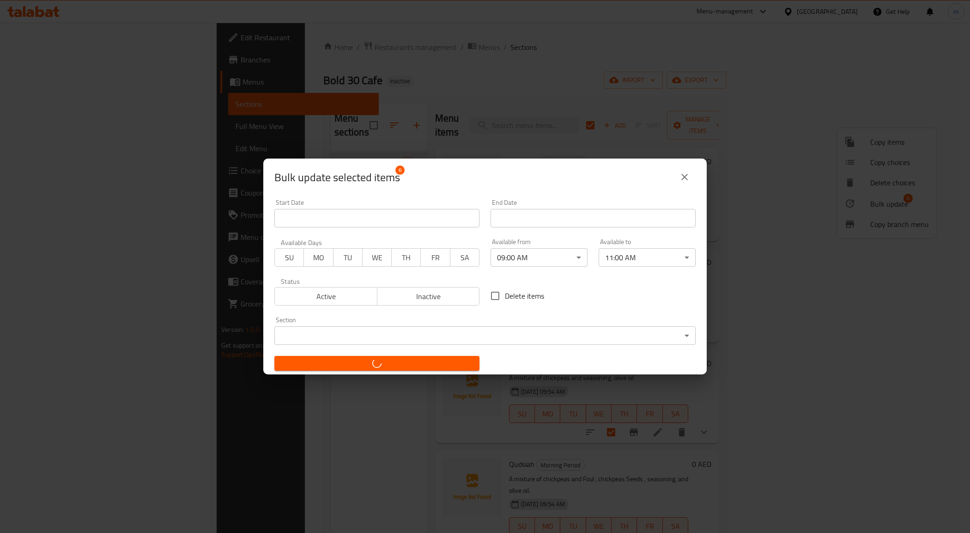
checkbox input "false"
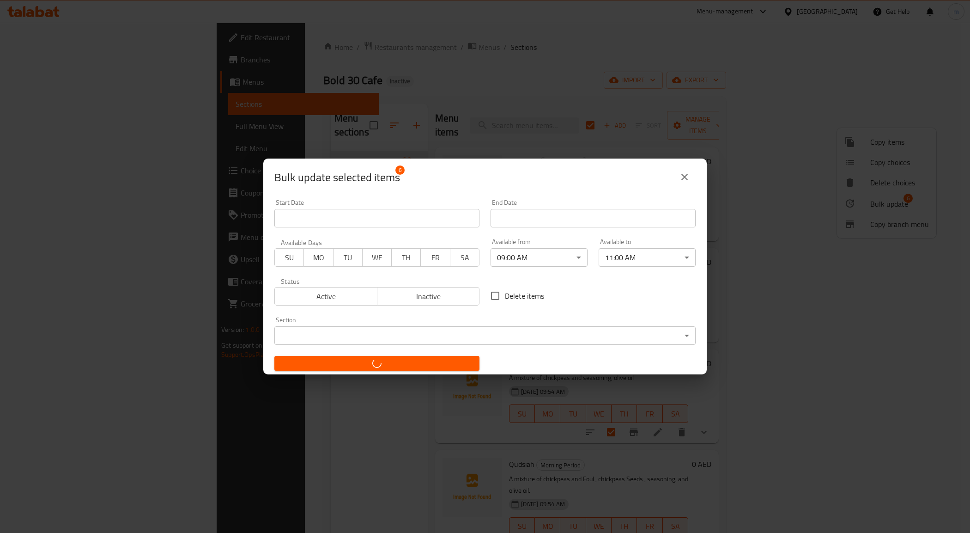
checkbox input "false"
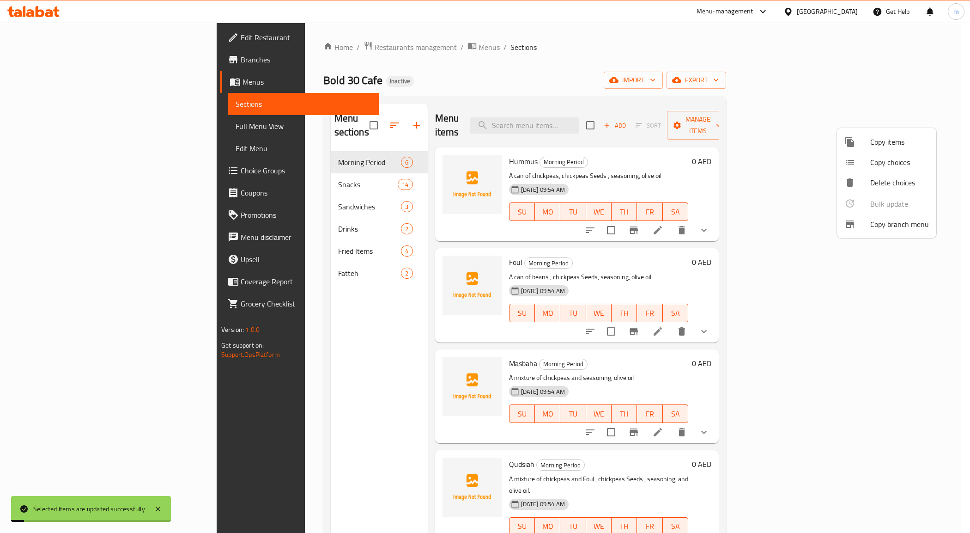
click at [689, 328] on div at bounding box center [485, 266] width 970 height 533
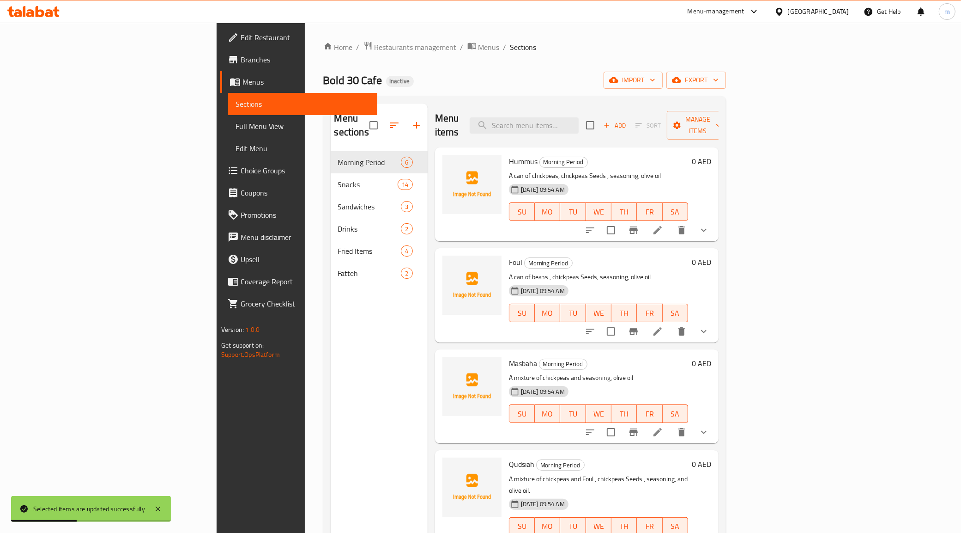
click at [236, 122] on span "Full Menu View" at bounding box center [303, 126] width 134 height 11
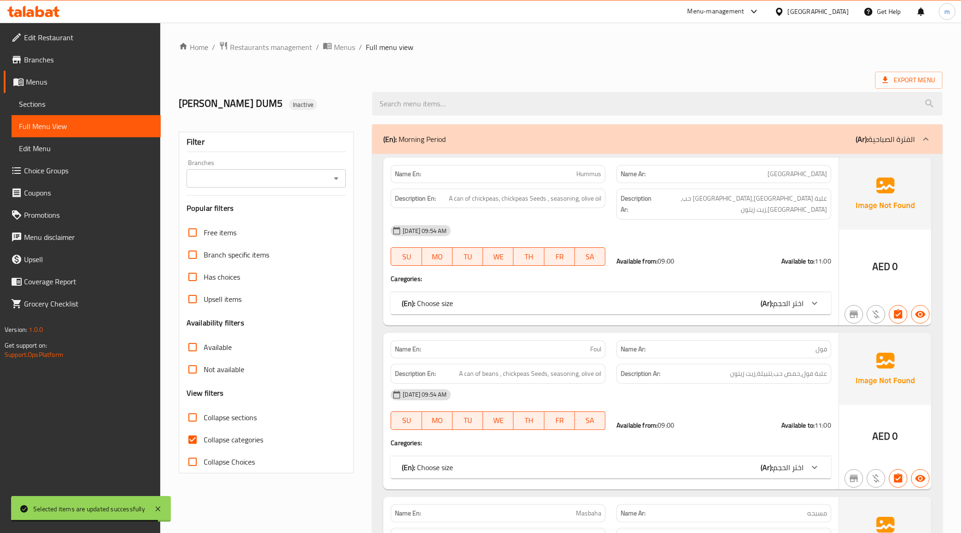
click at [211, 434] on span "Collapse categories" at bounding box center [234, 439] width 60 height 11
click at [204, 433] on input "Collapse categories" at bounding box center [193, 439] width 22 height 22
checkbox input "false"
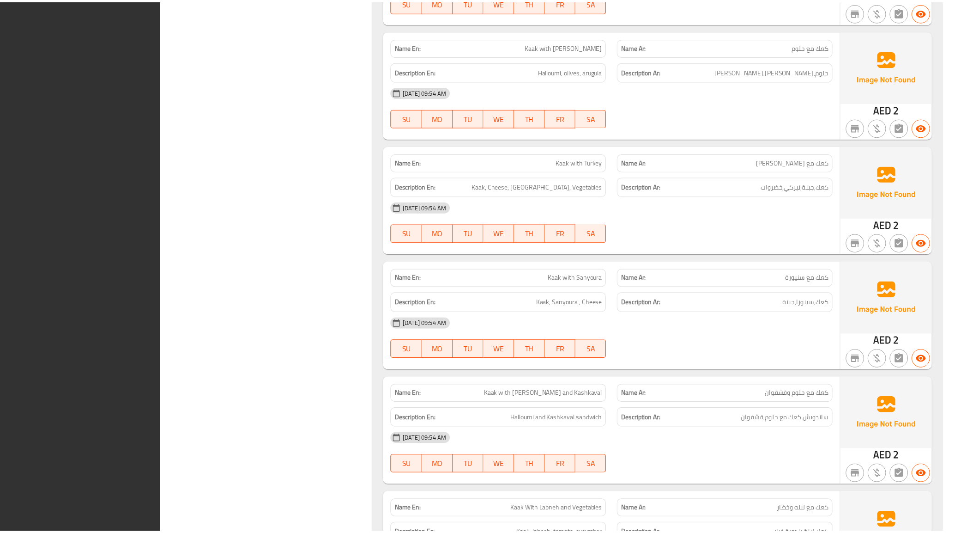
scroll to position [2636, 0]
